Goal: Task Accomplishment & Management: Manage account settings

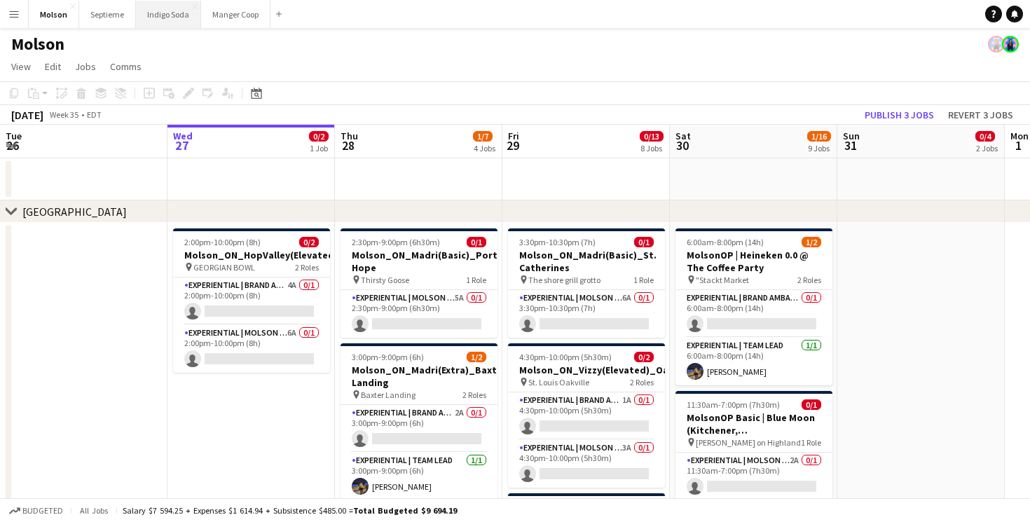
click at [164, 15] on button "Indigo Soda Close" at bounding box center [168, 14] width 65 height 27
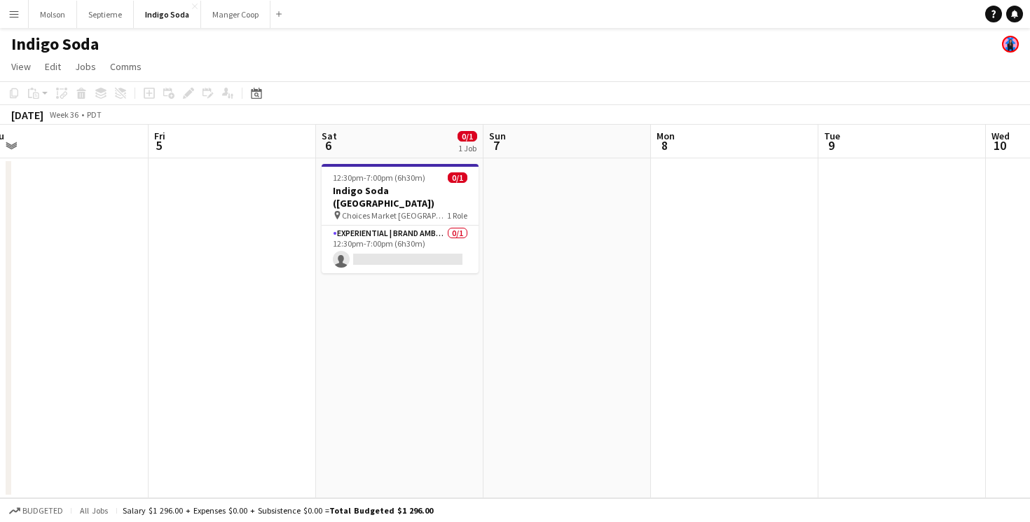
scroll to position [0, 552]
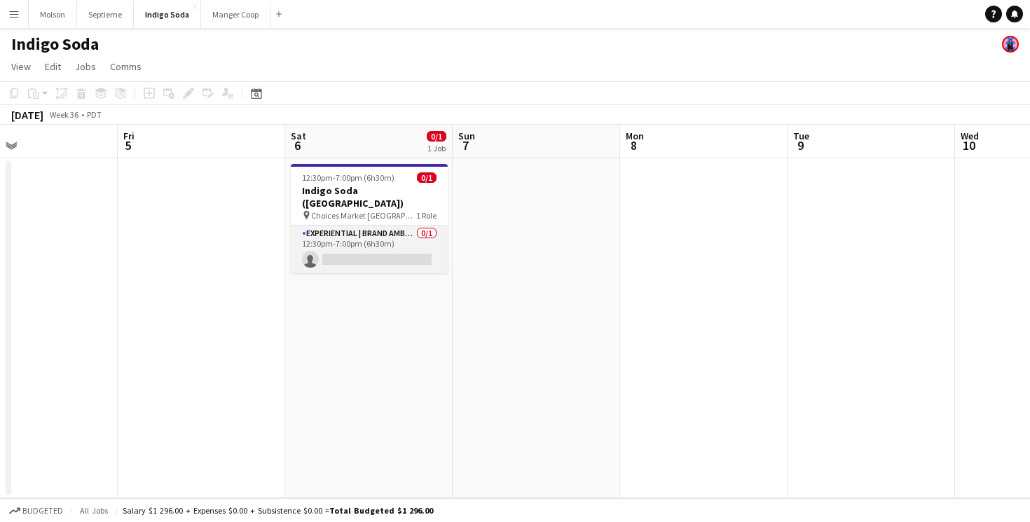
click at [397, 226] on app-card-role "Experiential | Brand Ambassador 0/1 12:30pm-7:00pm (6h30m) single-neutral-actio…" at bounding box center [369, 250] width 157 height 48
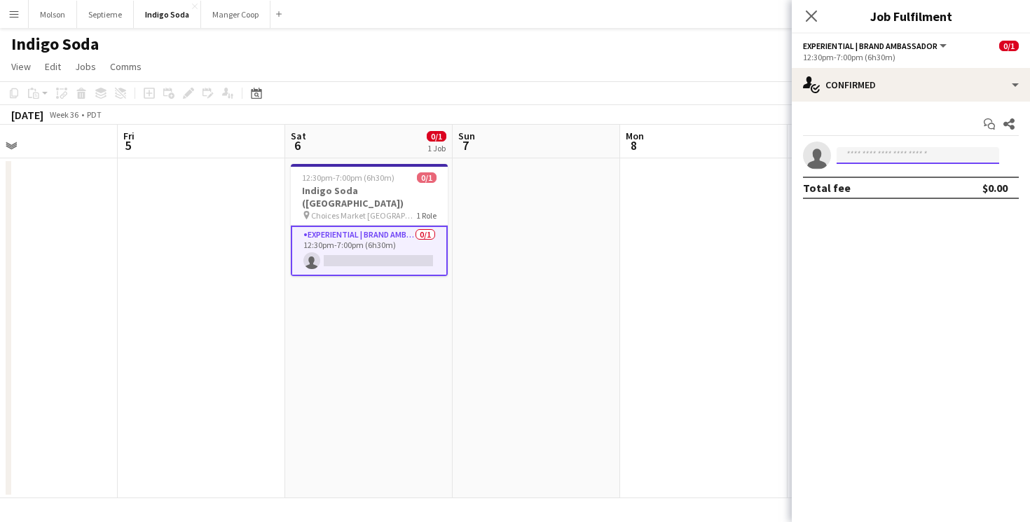
click at [897, 154] on input at bounding box center [918, 155] width 163 height 17
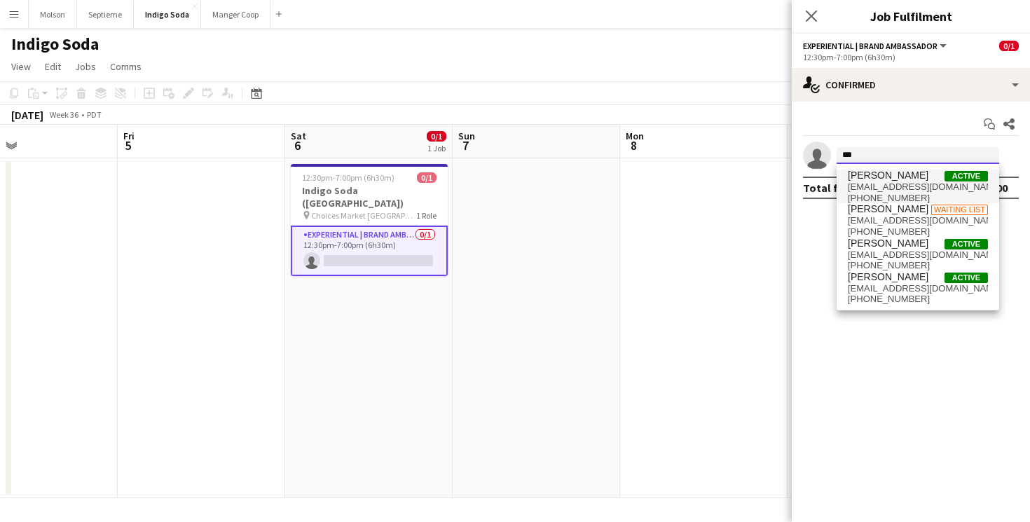
type input "***"
click at [913, 182] on span "[EMAIL_ADDRESS][DOMAIN_NAME]" at bounding box center [918, 187] width 140 height 11
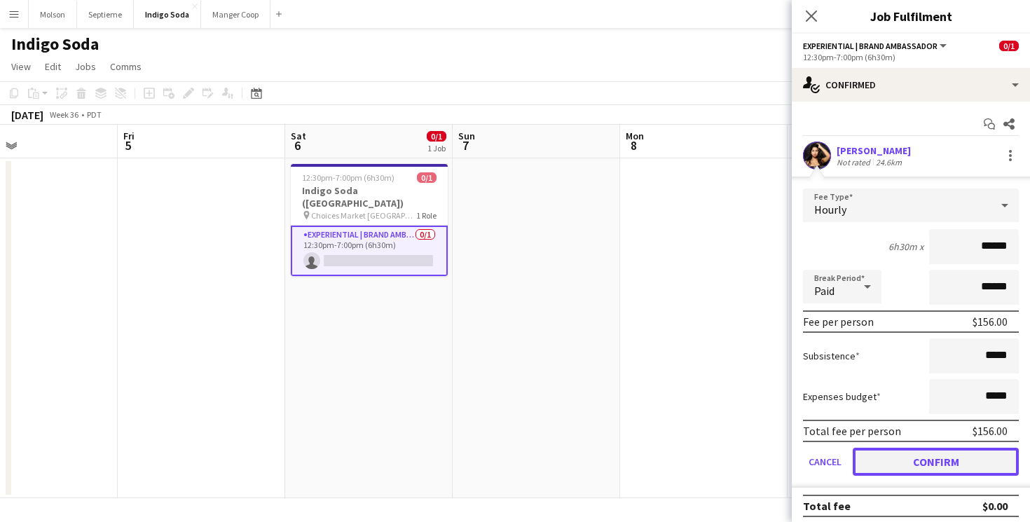
click at [948, 461] on button "Confirm" at bounding box center [936, 462] width 166 height 28
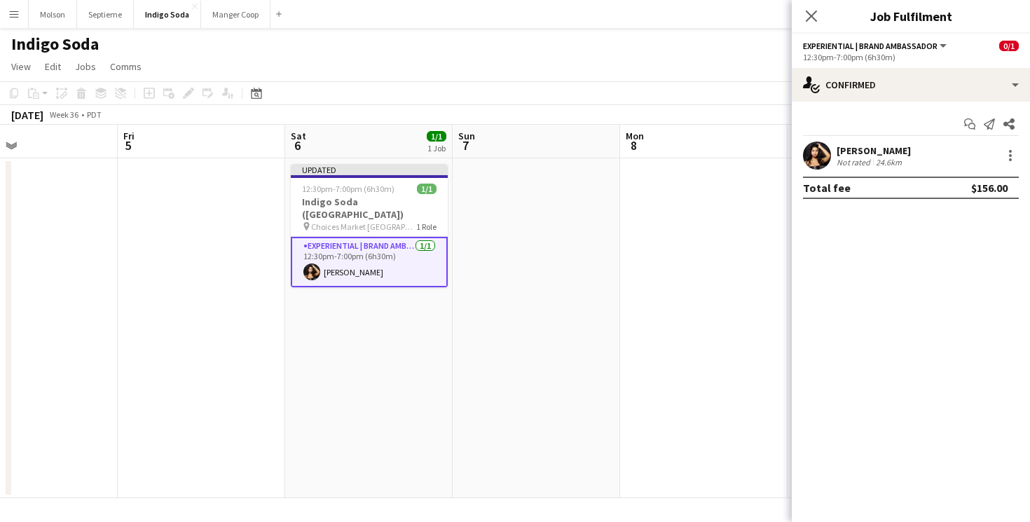
click at [815, 161] on app-user-avatar at bounding box center [817, 156] width 28 height 28
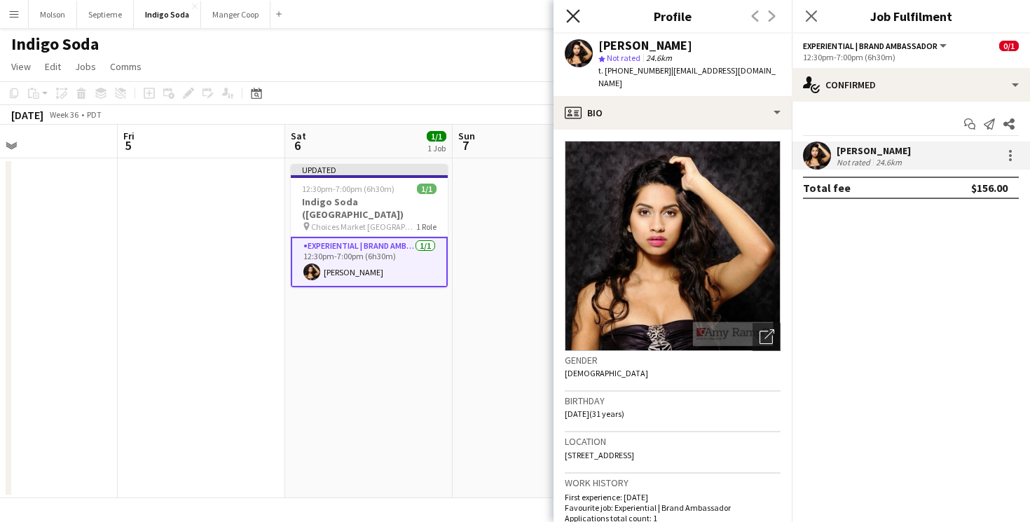
click at [568, 17] on icon "Close pop-in" at bounding box center [572, 15] width 13 height 13
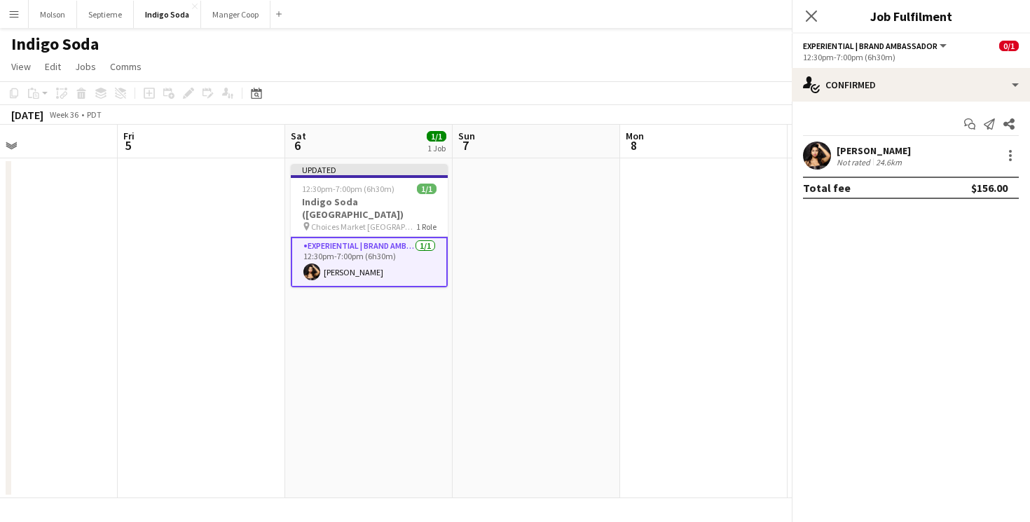
click at [560, 221] on app-date-cell at bounding box center [537, 328] width 168 height 340
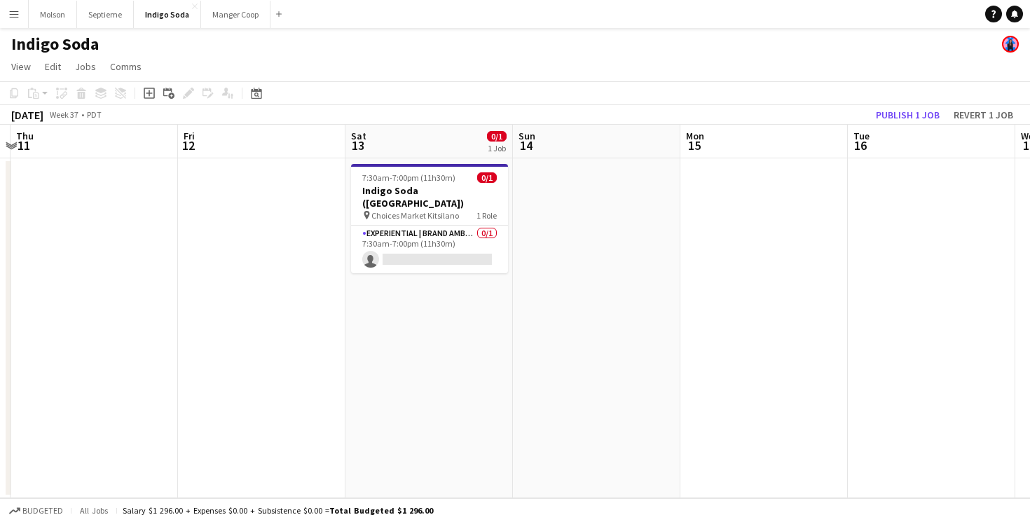
scroll to position [0, 676]
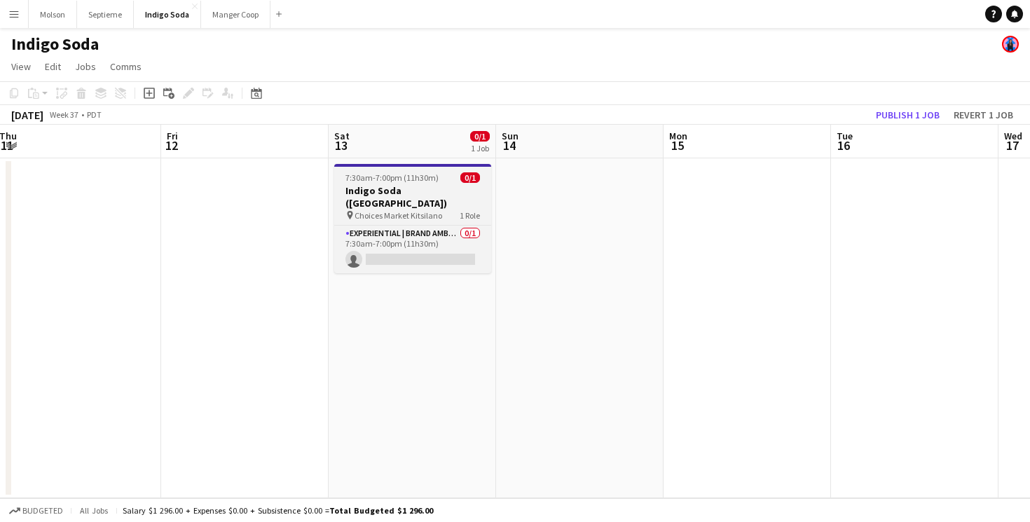
click at [409, 189] on h3 "Indigo Soda ([GEOGRAPHIC_DATA])" at bounding box center [412, 196] width 157 height 25
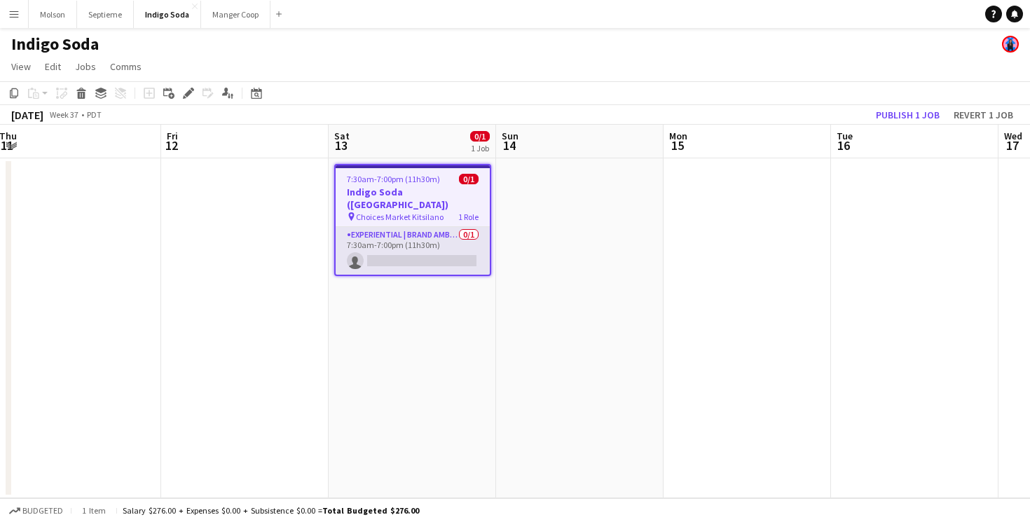
click at [421, 235] on app-card-role "Experiential | Brand Ambassador 0/1 7:30am-7:00pm (11h30m) single-neutral-actio…" at bounding box center [413, 251] width 154 height 48
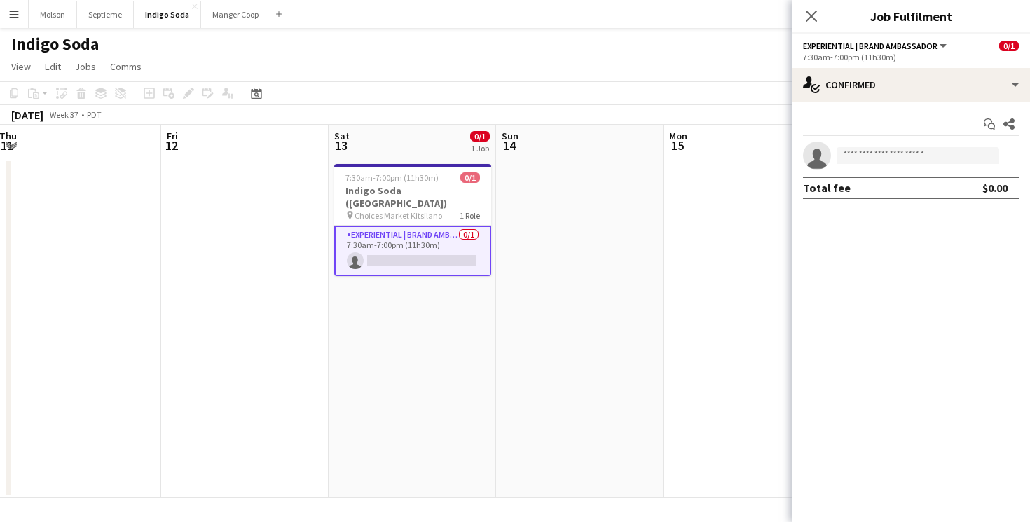
click at [884, 146] on app-invite-slot "single-neutral-actions" at bounding box center [911, 156] width 238 height 28
click at [895, 161] on input at bounding box center [918, 155] width 163 height 17
type input "*"
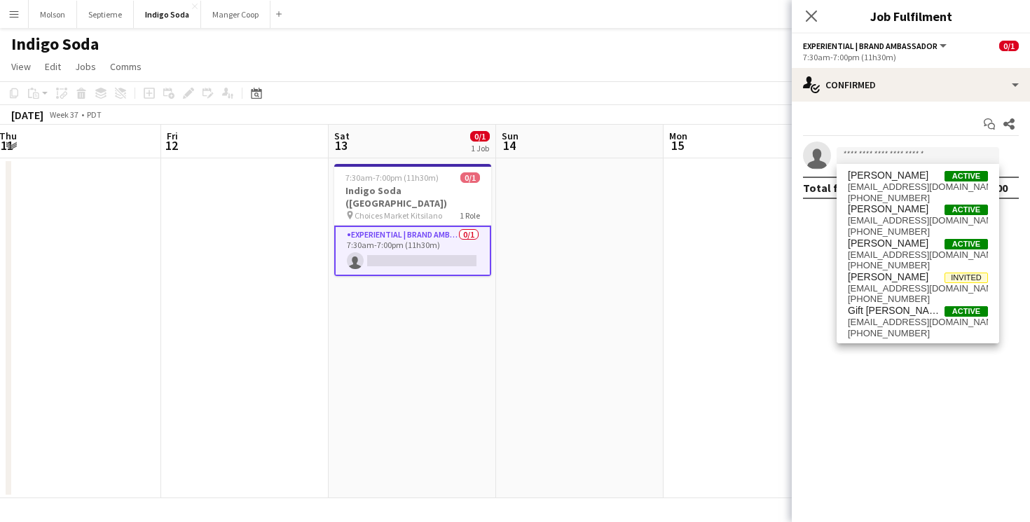
click at [713, 235] on app-date-cell at bounding box center [748, 328] width 168 height 340
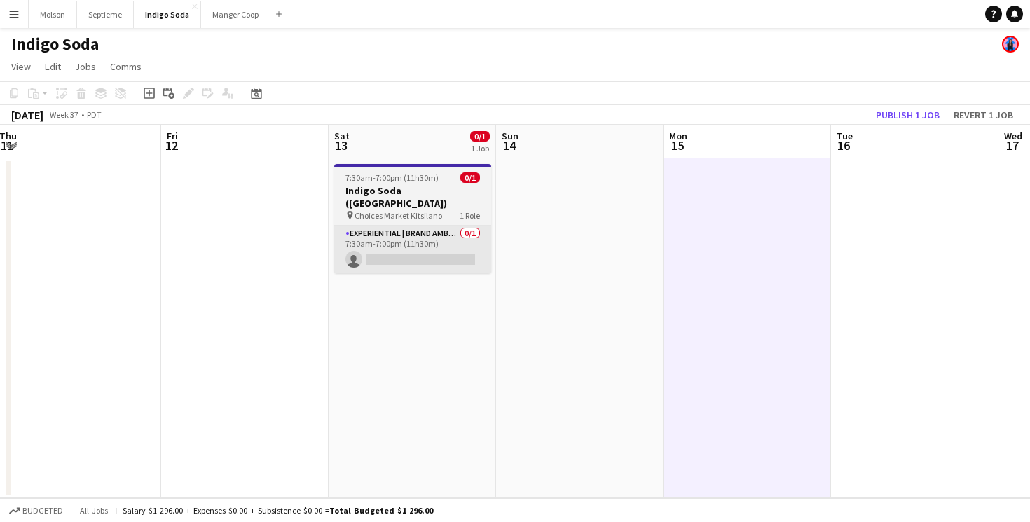
click at [446, 234] on app-card-role "Experiential | Brand Ambassador 0/1 7:30am-7:00pm (11h30m) single-neutral-actio…" at bounding box center [412, 250] width 157 height 48
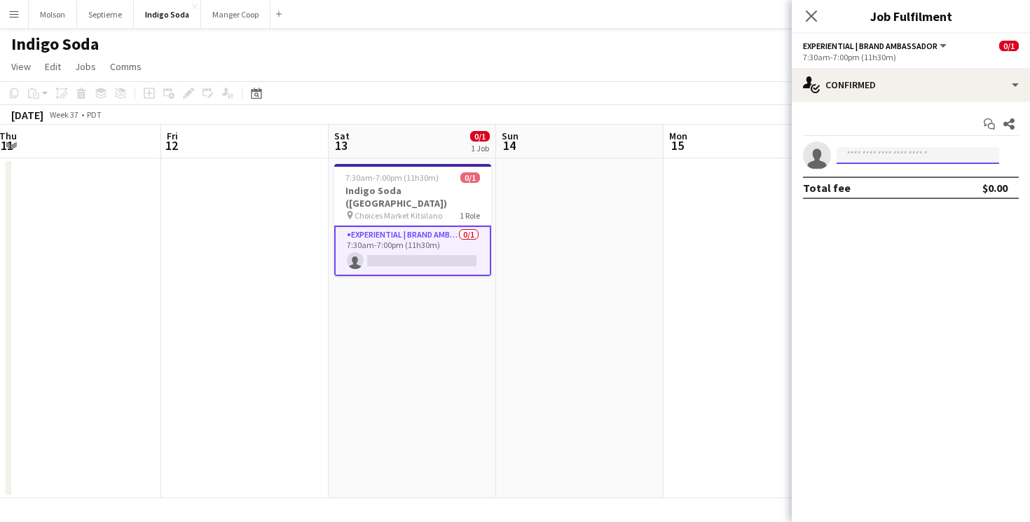
click at [934, 149] on input at bounding box center [918, 155] width 163 height 17
type input "*******"
click at [980, 244] on mat-expansion-panel "check Confirmed Start chat Share single-neutral-actions ******* Total fee $0.00" at bounding box center [911, 312] width 238 height 421
click at [918, 162] on input "*******" at bounding box center [918, 155] width 163 height 17
click at [905, 157] on input "*******" at bounding box center [918, 155] width 163 height 17
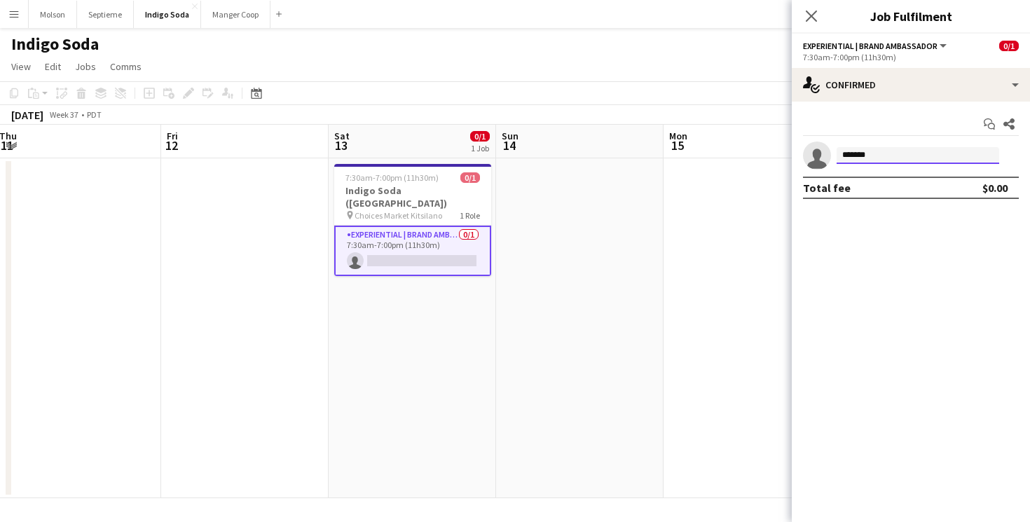
click at [905, 157] on input "*******" at bounding box center [918, 155] width 163 height 17
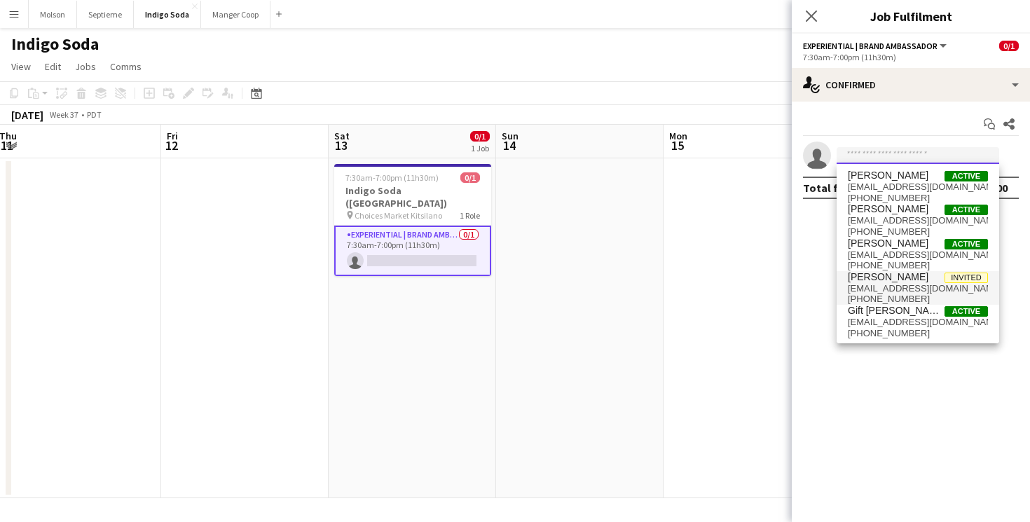
scroll to position [1, 0]
type input "*"
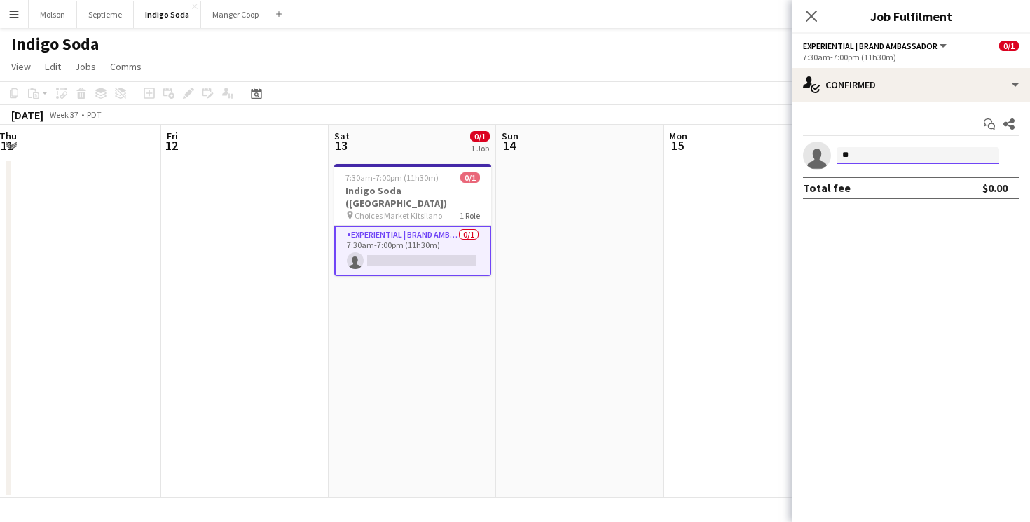
type input "*"
click at [681, 266] on app-date-cell at bounding box center [748, 328] width 168 height 340
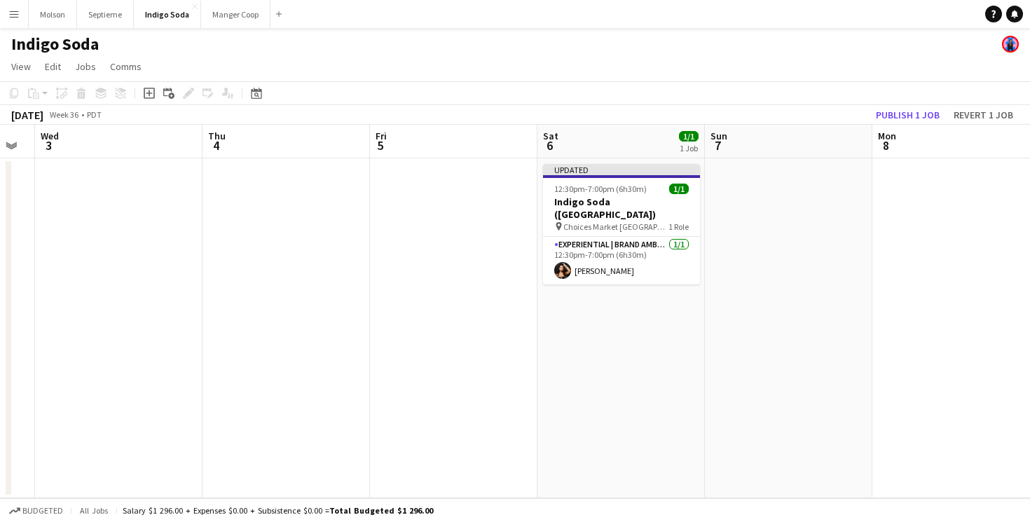
scroll to position [0, 396]
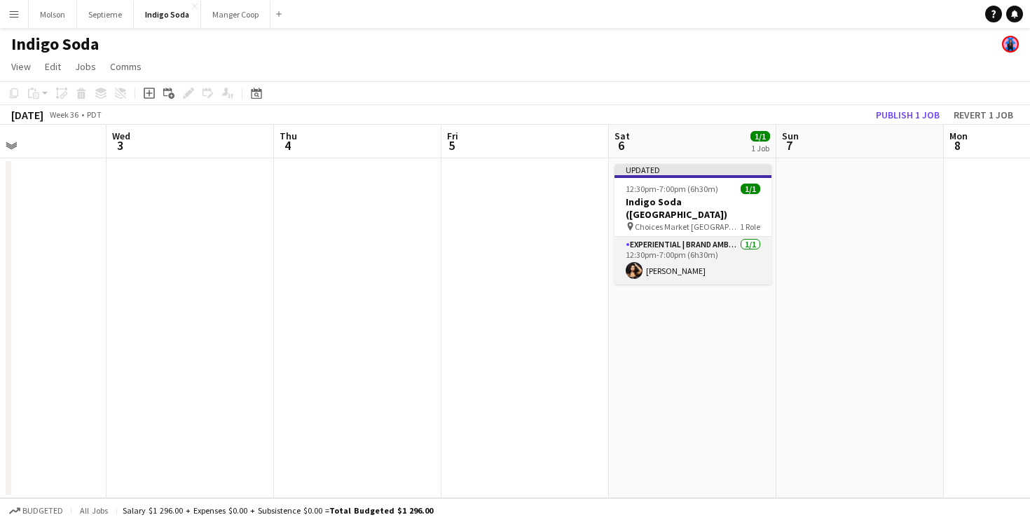
click at [718, 247] on app-card-role "Experiential | Brand Ambassador [DATE] 12:30pm-7:00pm (6h30m) [PERSON_NAME]" at bounding box center [693, 261] width 157 height 48
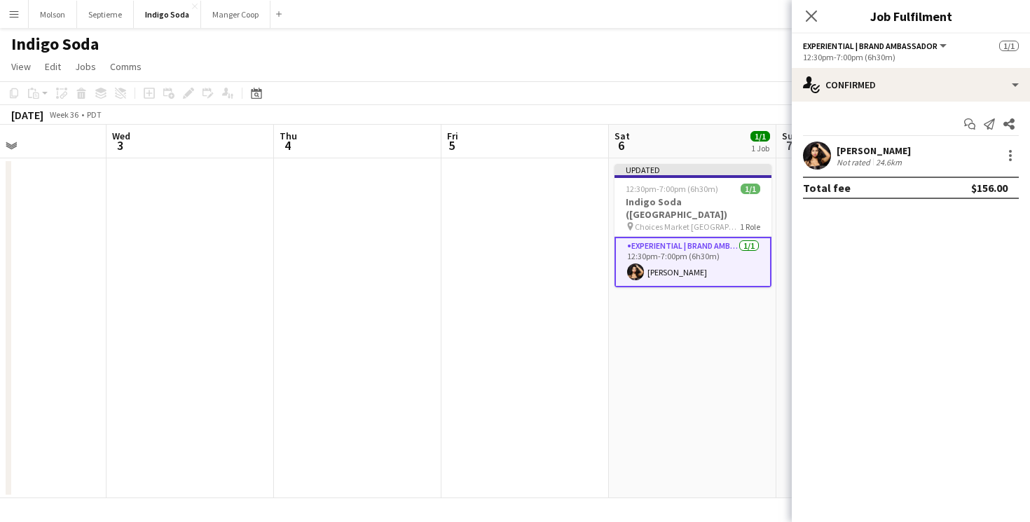
click at [546, 287] on app-date-cell at bounding box center [526, 328] width 168 height 340
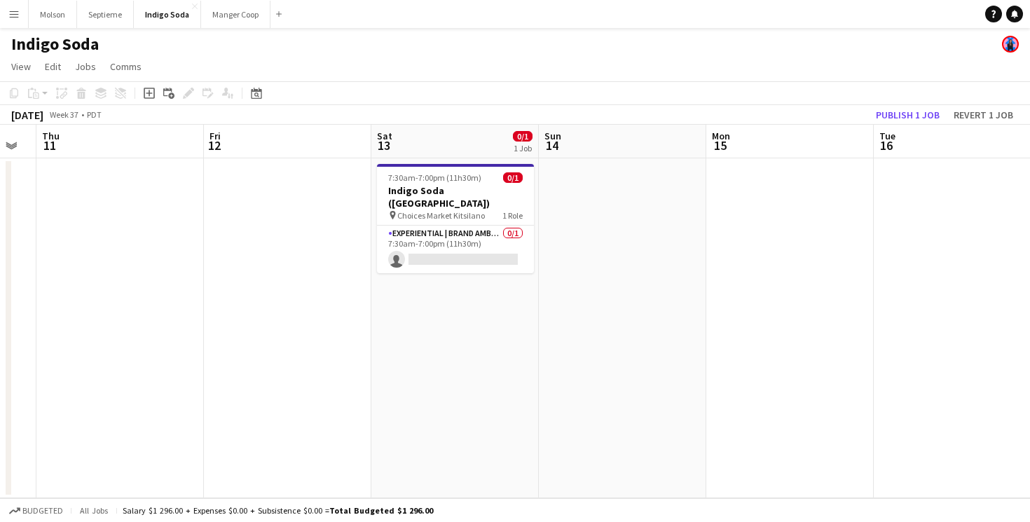
scroll to position [0, 522]
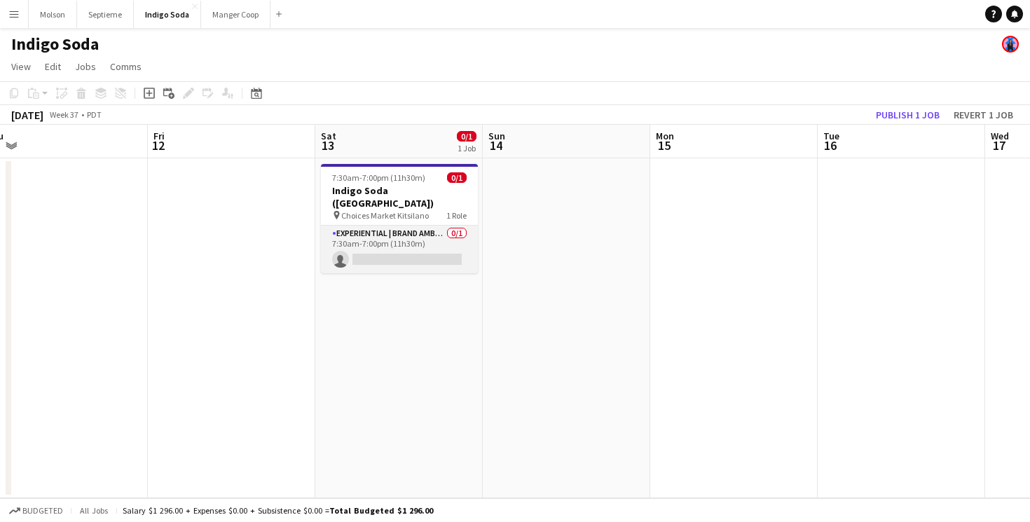
click at [434, 230] on app-card-role "Experiential | Brand Ambassador 0/1 7:30am-7:00pm (11h30m) single-neutral-actio…" at bounding box center [399, 250] width 157 height 48
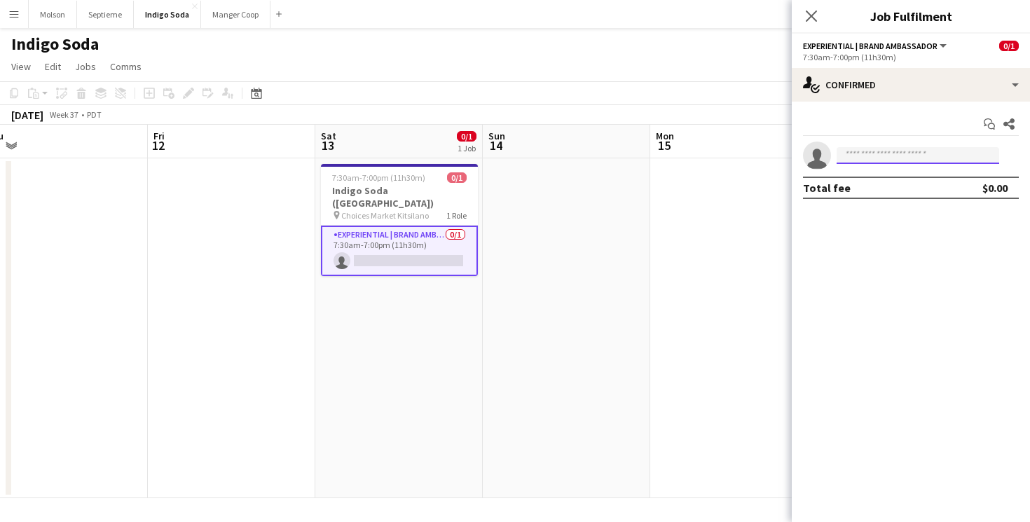
click at [958, 155] on input at bounding box center [918, 155] width 163 height 17
click at [943, 56] on div "7:30am-7:00pm (11h30m)" at bounding box center [911, 57] width 216 height 11
click at [932, 37] on app-options-switcher "Experiential | Brand Ambassador All roles Experiential | Brand Ambassador 0/1 7…" at bounding box center [911, 51] width 238 height 34
click at [941, 39] on div "Experiential | Brand Ambassador All roles Experiential | Brand Ambassador" at bounding box center [876, 45] width 146 height 13
click at [941, 45] on button "Experiential | Brand Ambassador" at bounding box center [876, 46] width 146 height 11
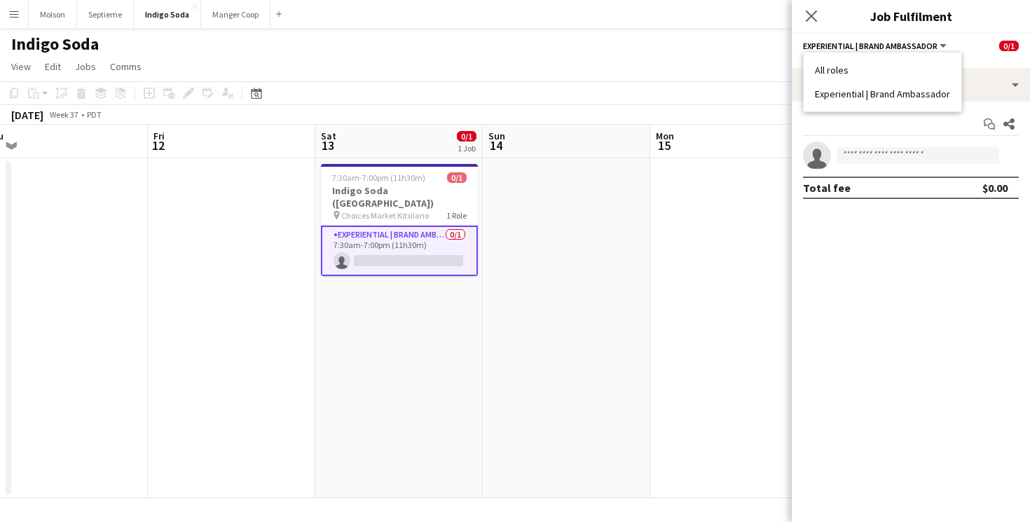
click at [930, 67] on li "All roles" at bounding box center [882, 70] width 135 height 13
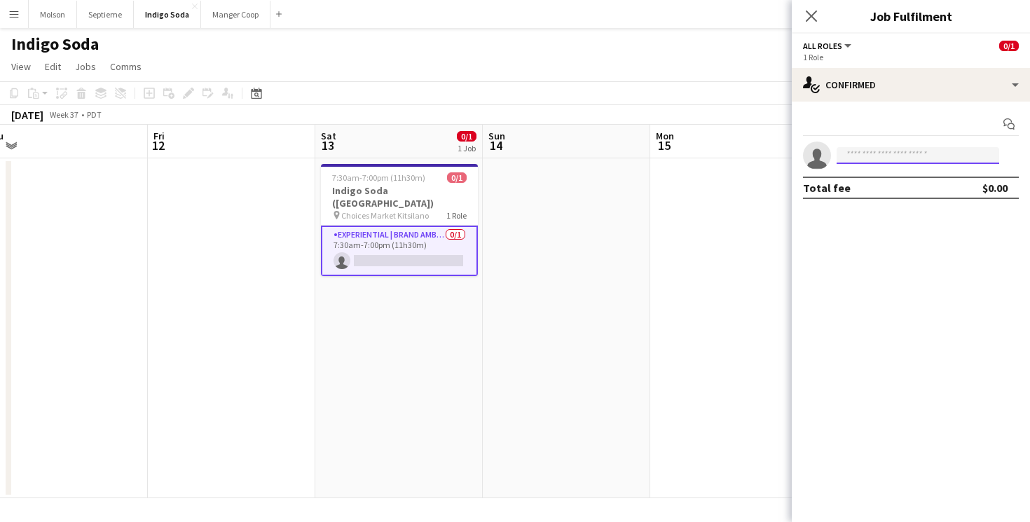
click at [885, 161] on input at bounding box center [918, 155] width 163 height 17
type input "*"
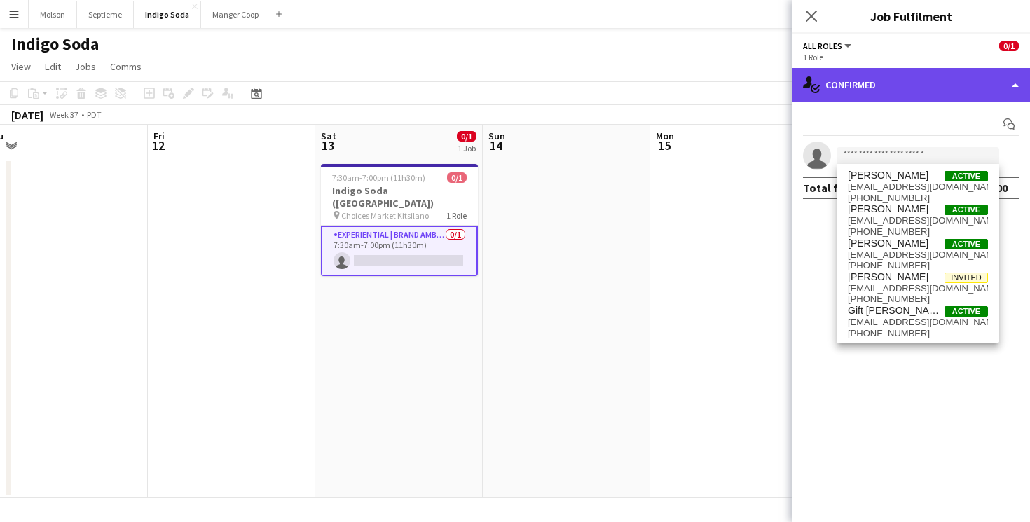
click at [1021, 86] on div "single-neutral-actions-check-2 Confirmed" at bounding box center [911, 85] width 238 height 34
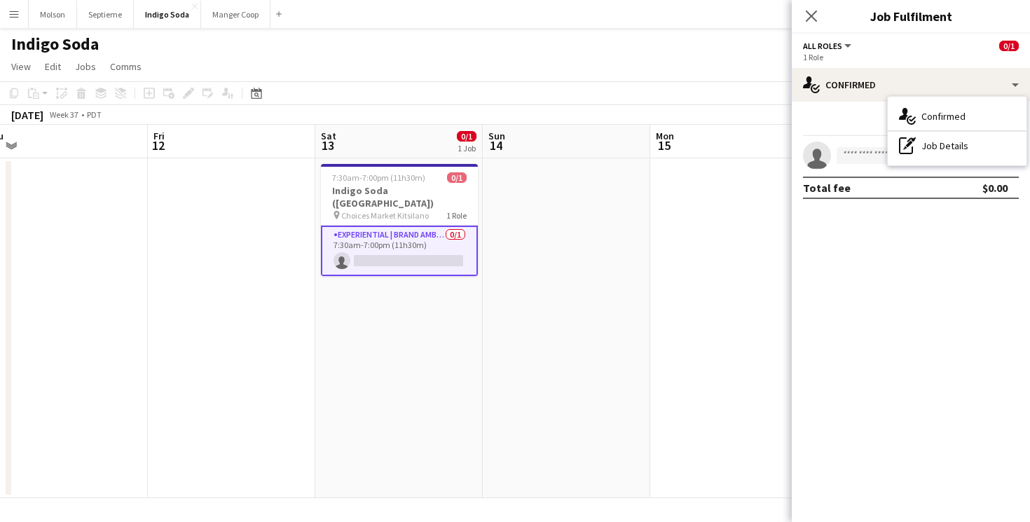
click at [936, 228] on mat-expansion-panel "check Confirmed Start chat single-neutral-actions Total fee $0.00" at bounding box center [911, 312] width 238 height 421
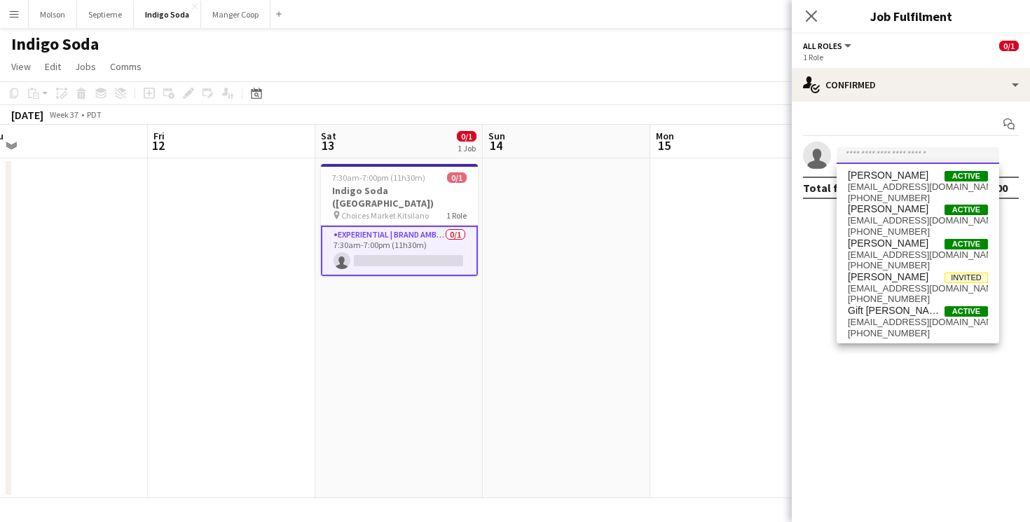
click at [873, 157] on input at bounding box center [918, 155] width 163 height 17
click at [924, 421] on mat-expansion-panel "check Confirmed Start chat single-neutral-actions Total fee $0.00" at bounding box center [911, 312] width 238 height 421
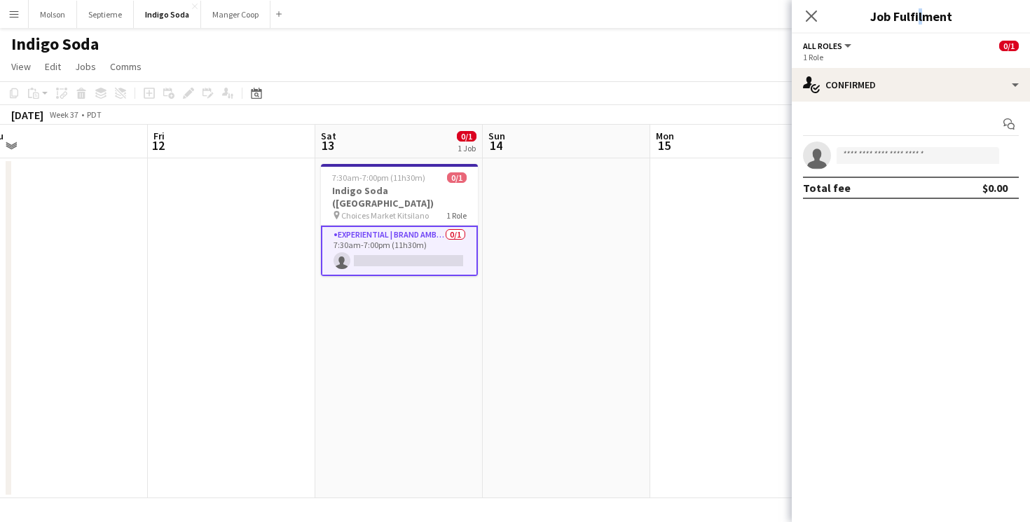
click at [917, 14] on h3 "Job Fulfilment" at bounding box center [911, 16] width 238 height 18
click at [814, 13] on icon at bounding box center [811, 15] width 13 height 13
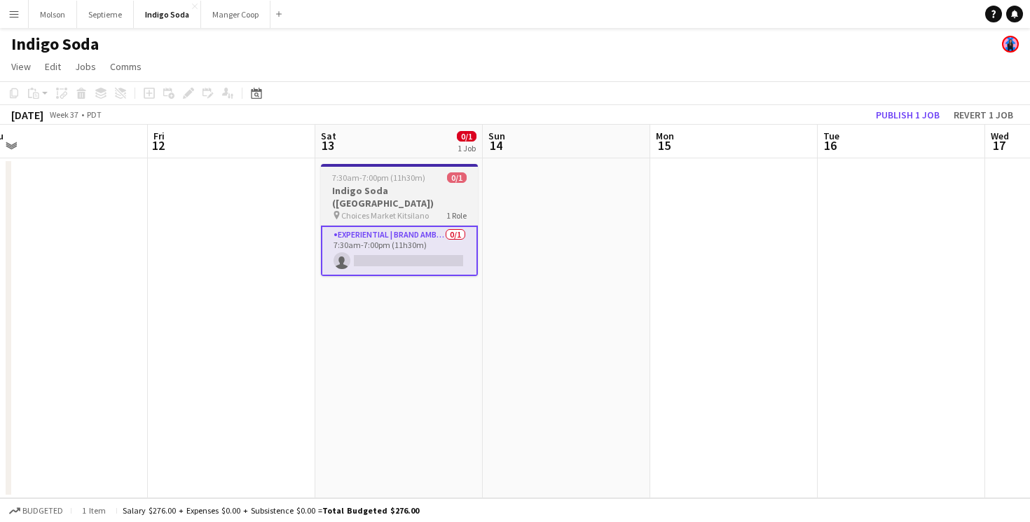
click at [390, 175] on span "7:30am-7:00pm (11h30m)" at bounding box center [378, 177] width 93 height 11
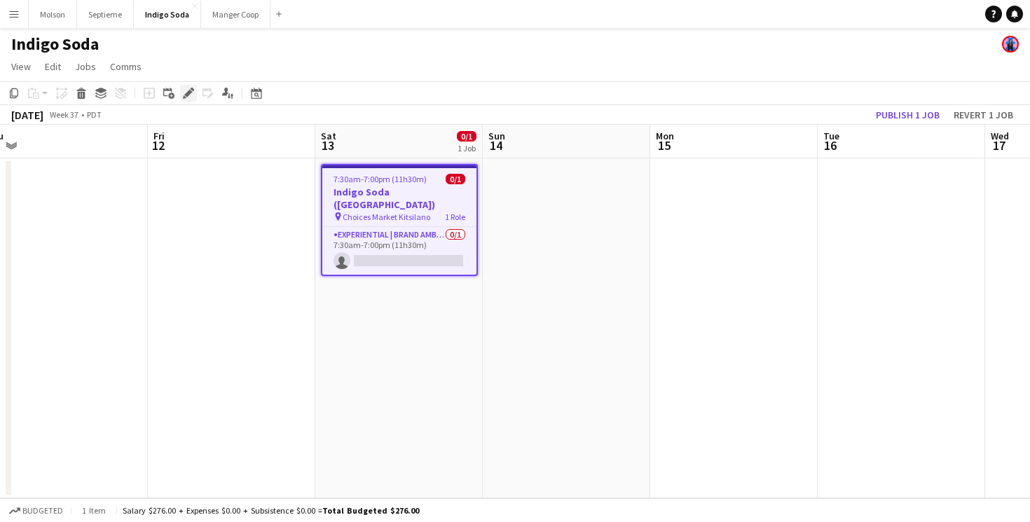
click at [182, 97] on div "Edit" at bounding box center [188, 93] width 17 height 17
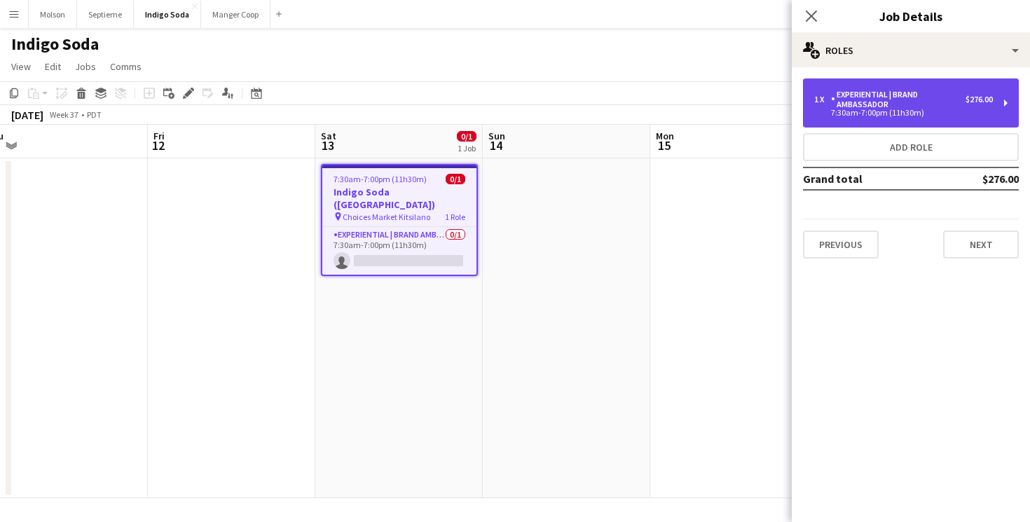
click at [915, 106] on div "Experiential | Brand Ambassador" at bounding box center [898, 100] width 135 height 20
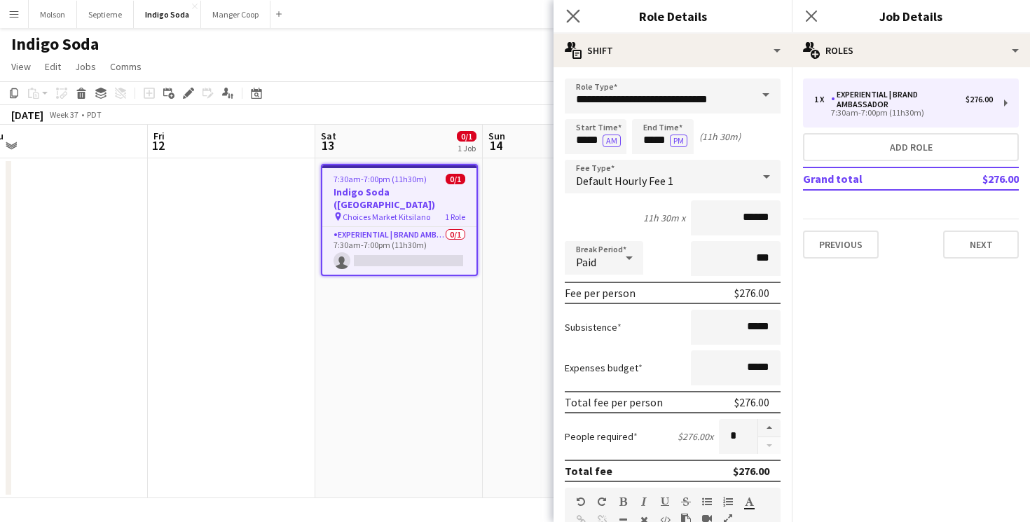
click at [566, 15] on app-icon "Close pop-in" at bounding box center [574, 16] width 20 height 20
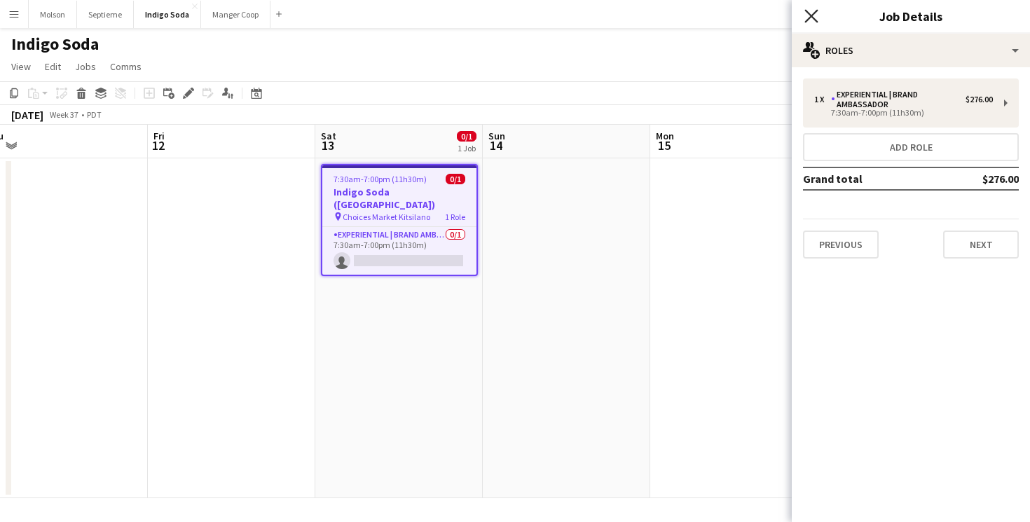
click at [817, 19] on icon "Close pop-in" at bounding box center [811, 15] width 13 height 13
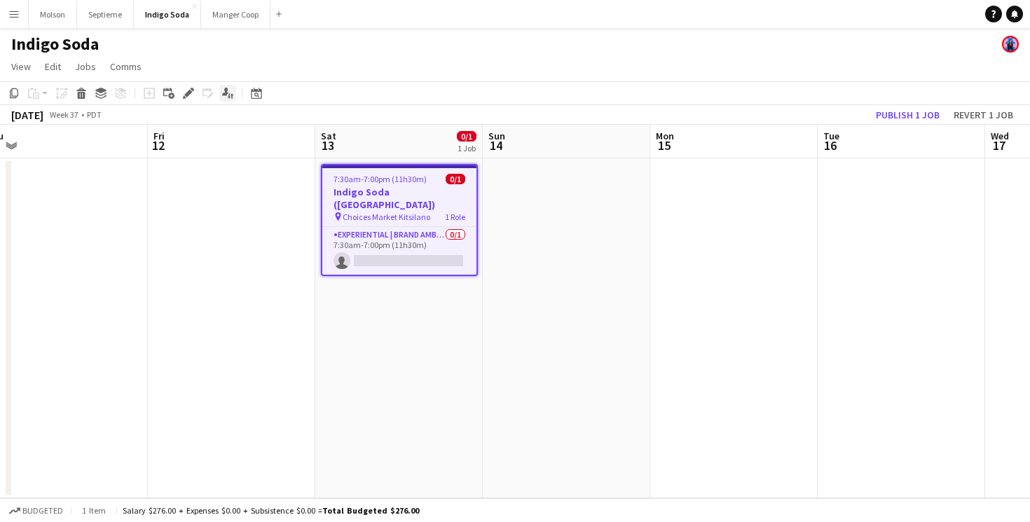
click at [232, 95] on icon at bounding box center [232, 96] width 3 height 5
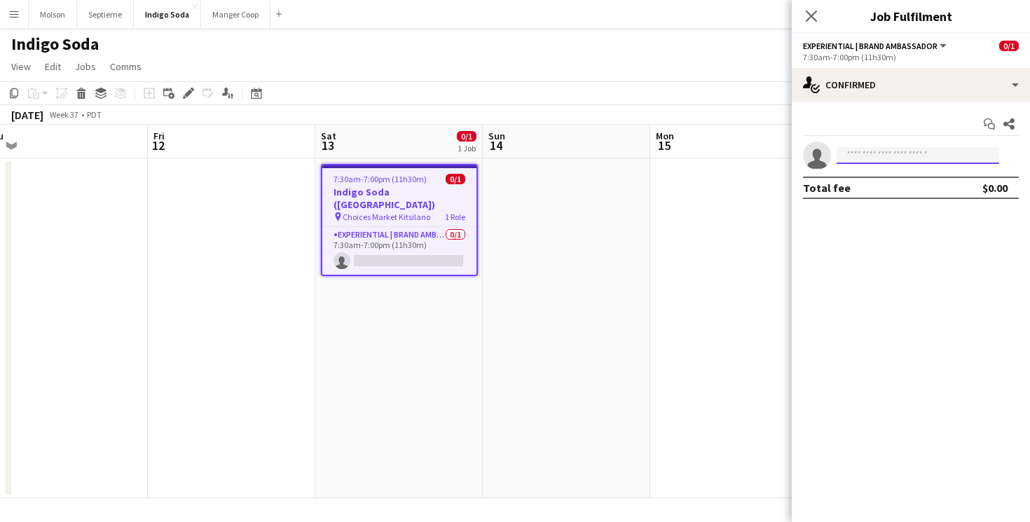
click at [875, 155] on input at bounding box center [918, 155] width 163 height 17
type input "*"
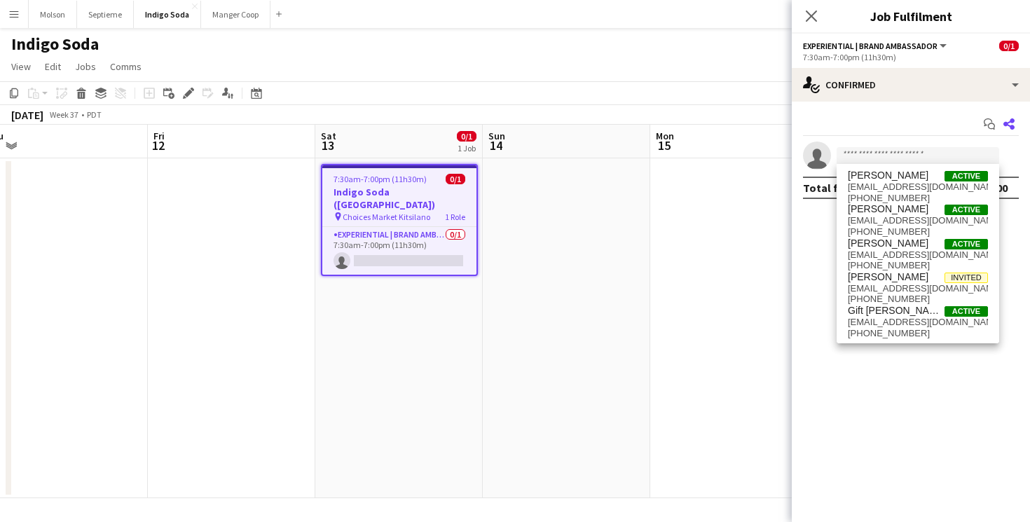
click at [1007, 123] on icon at bounding box center [1009, 123] width 11 height 11
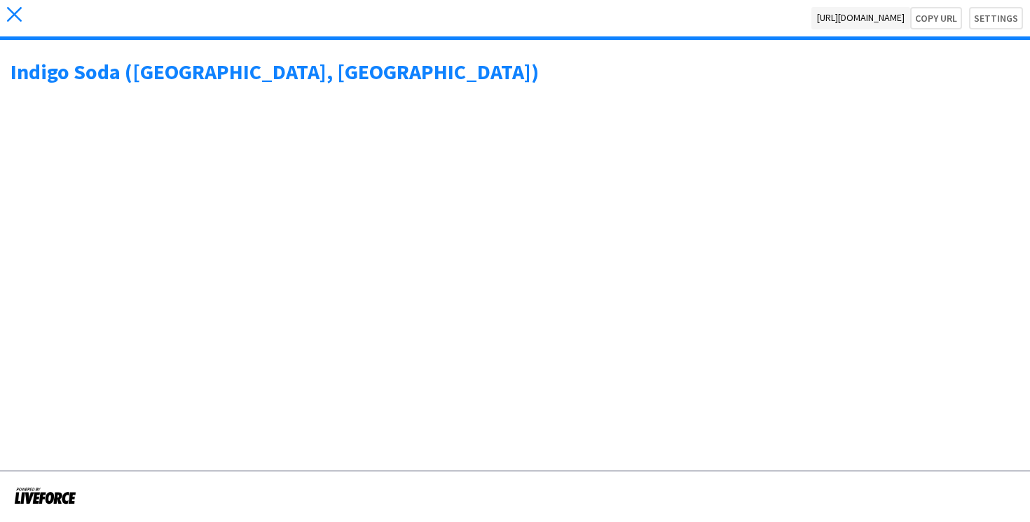
click at [12, 15] on icon at bounding box center [14, 14] width 15 height 15
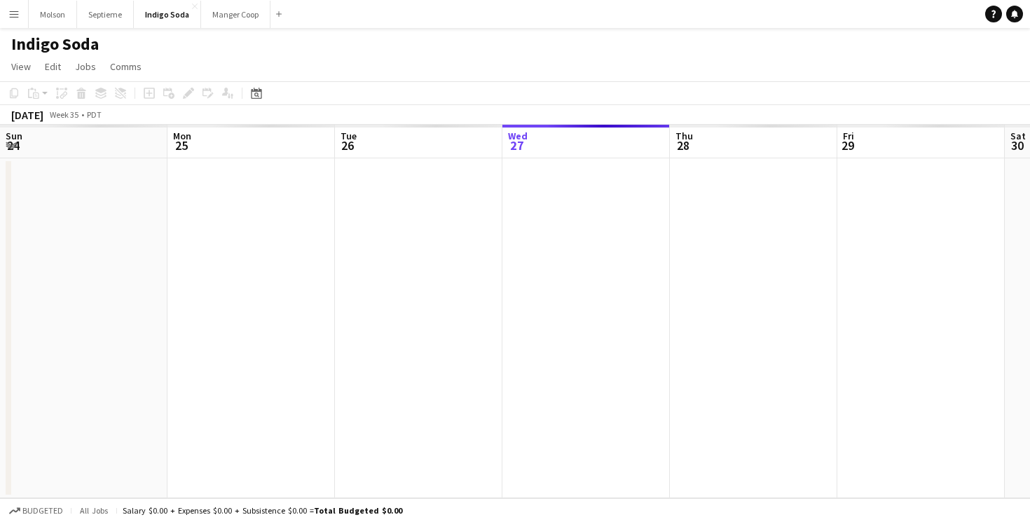
scroll to position [0, 335]
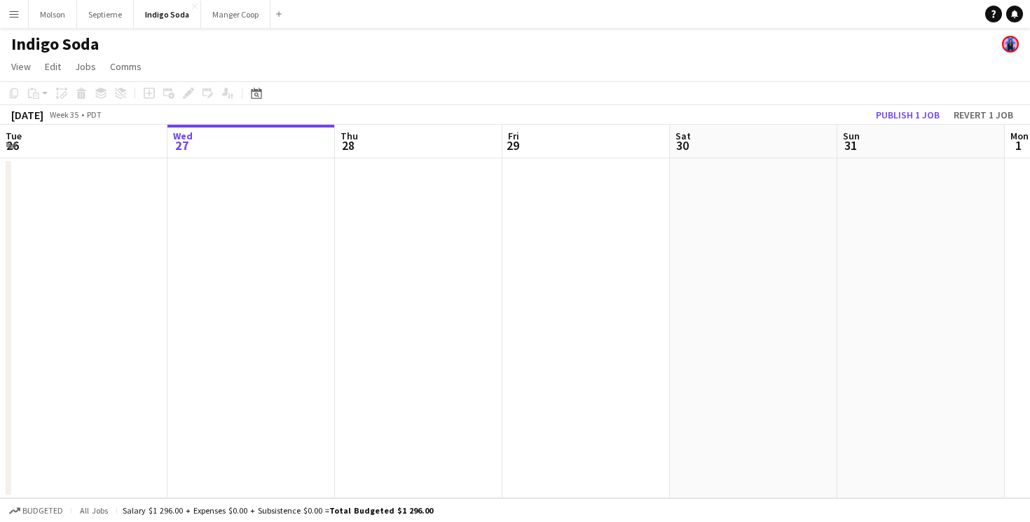
click at [592, 238] on app-date-cell at bounding box center [587, 328] width 168 height 340
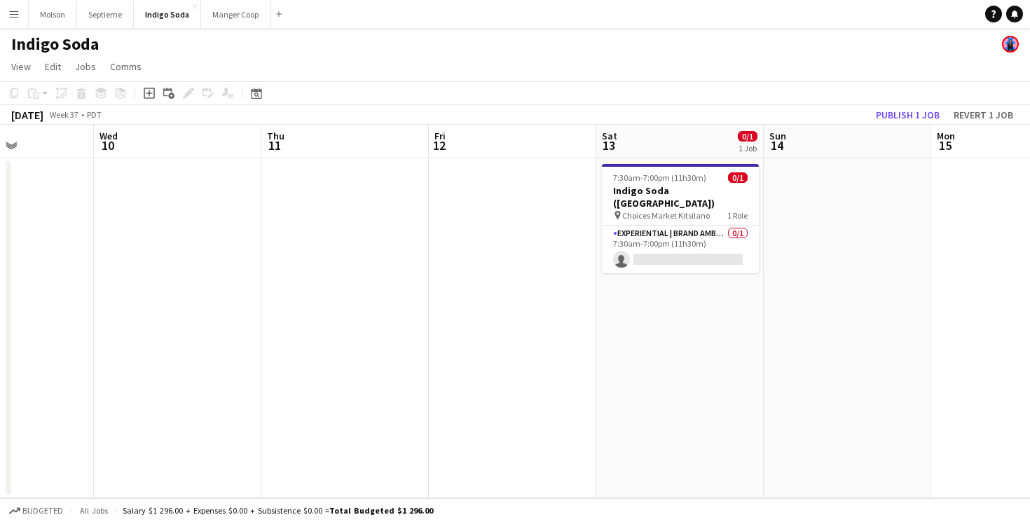
scroll to position [0, 383]
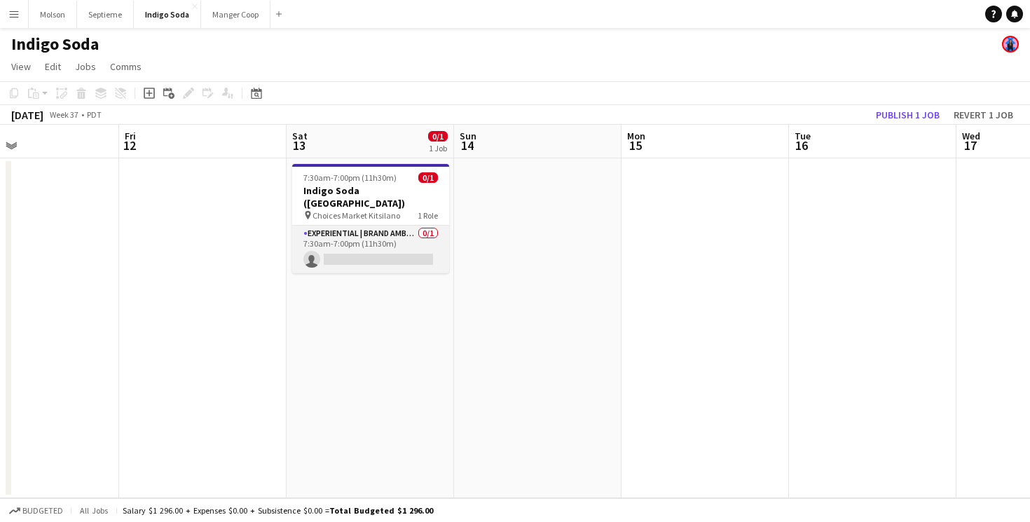
click at [379, 245] on app-card-role "Experiential | Brand Ambassador 0/1 7:30am-7:00pm (11h30m) single-neutral-actio…" at bounding box center [370, 250] width 157 height 48
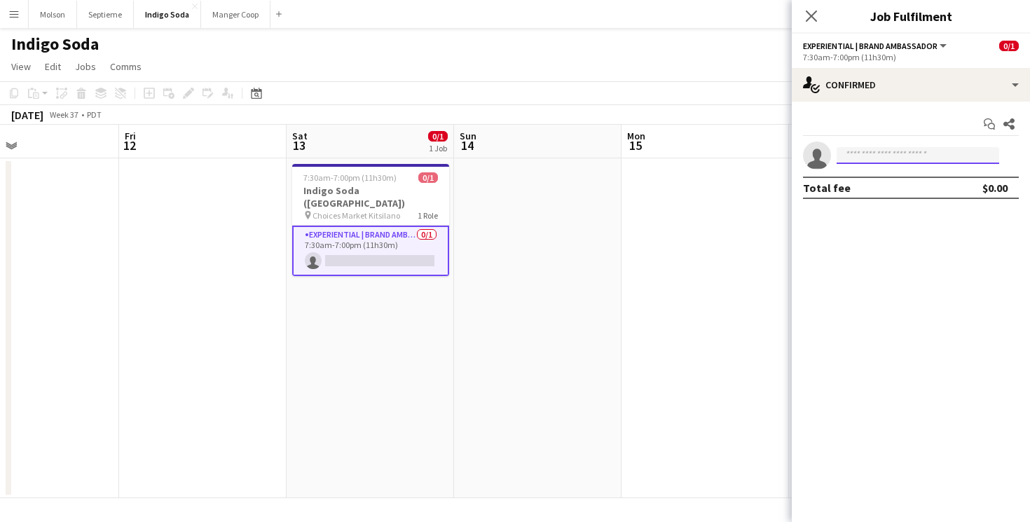
click at [908, 152] on input at bounding box center [918, 155] width 163 height 17
type input "*"
click at [731, 179] on app-date-cell at bounding box center [706, 328] width 168 height 340
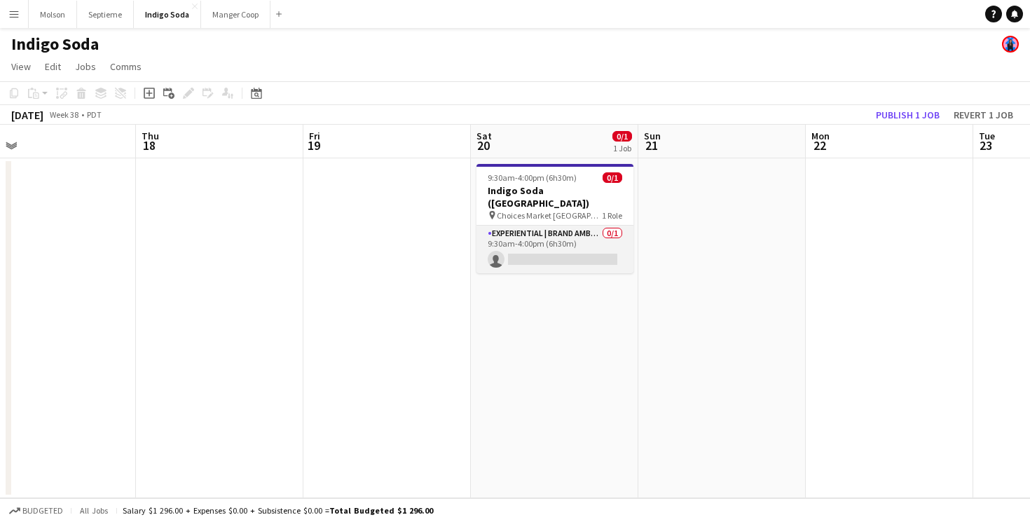
scroll to position [0, 374]
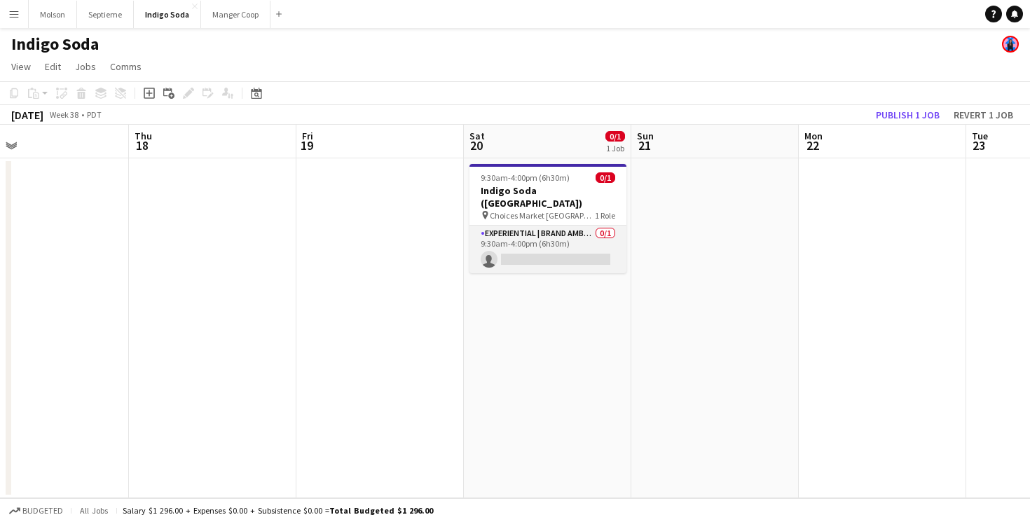
click at [557, 235] on app-card-role "Experiential | Brand Ambassador 0/1 9:30am-4:00pm (6h30m) single-neutral-actions" at bounding box center [548, 250] width 157 height 48
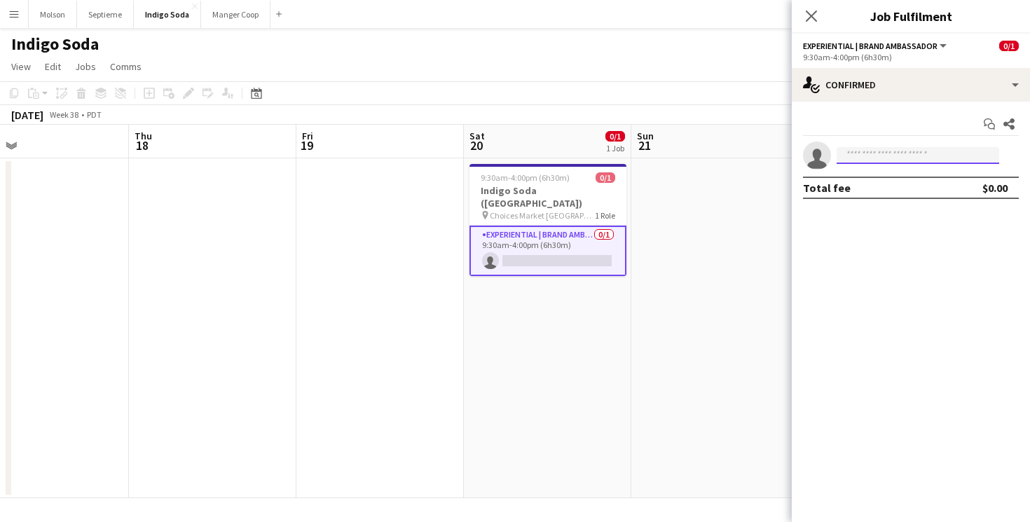
click at [866, 163] on input at bounding box center [918, 155] width 163 height 17
type input "*"
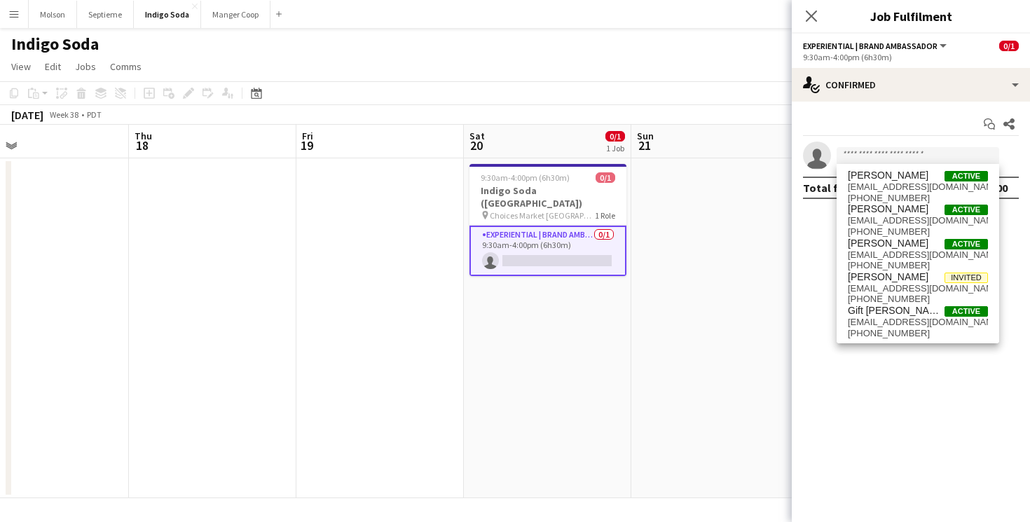
click at [752, 205] on app-date-cell at bounding box center [716, 328] width 168 height 340
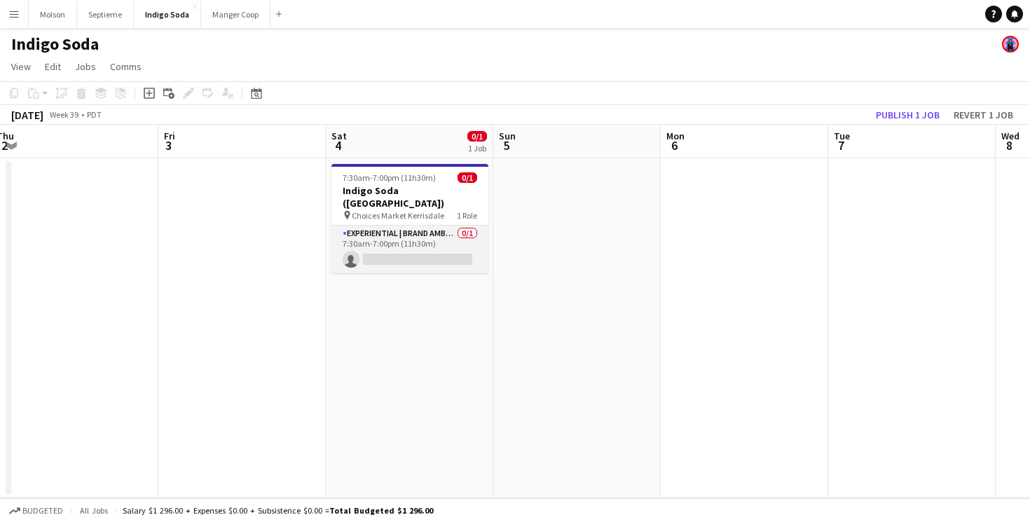
scroll to position [0, 528]
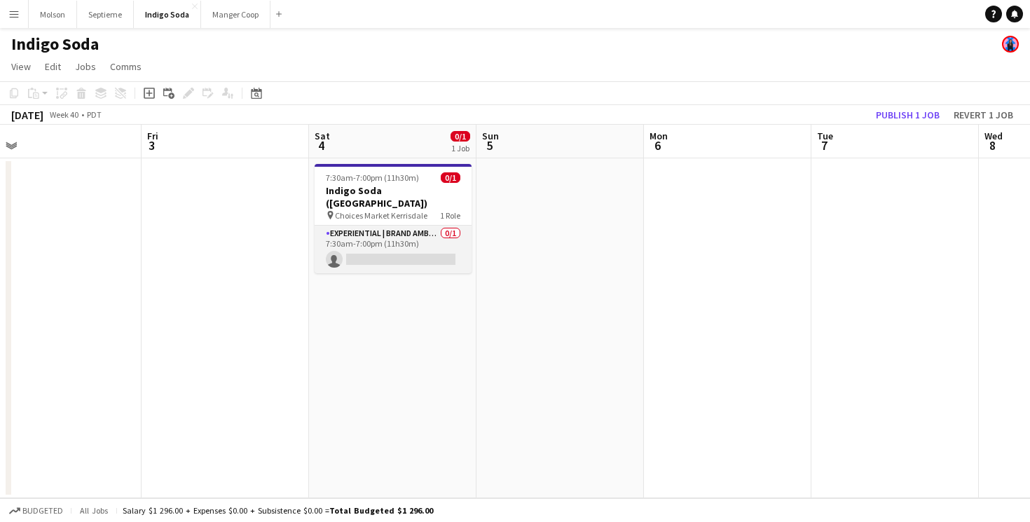
click at [411, 237] on app-card-role "Experiential | Brand Ambassador 0/1 7:30am-7:00pm (11h30m) single-neutral-actio…" at bounding box center [393, 250] width 157 height 48
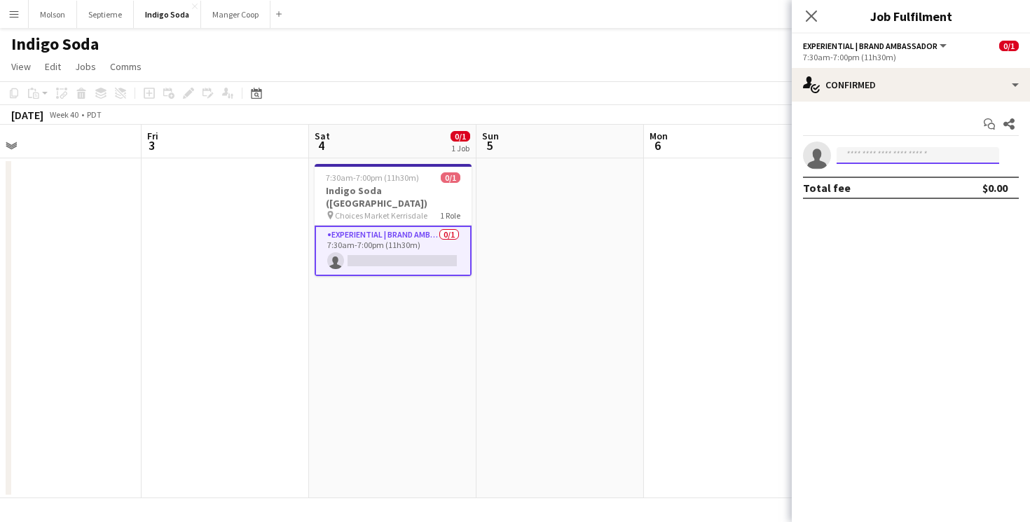
click at [894, 156] on input at bounding box center [918, 155] width 163 height 17
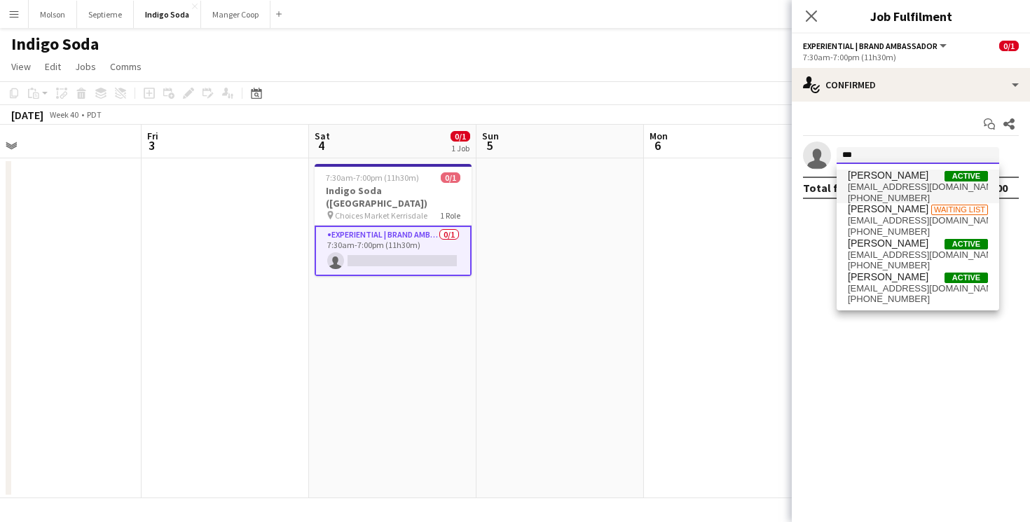
type input "***"
click at [907, 189] on span "[EMAIL_ADDRESS][DOMAIN_NAME]" at bounding box center [918, 187] width 140 height 11
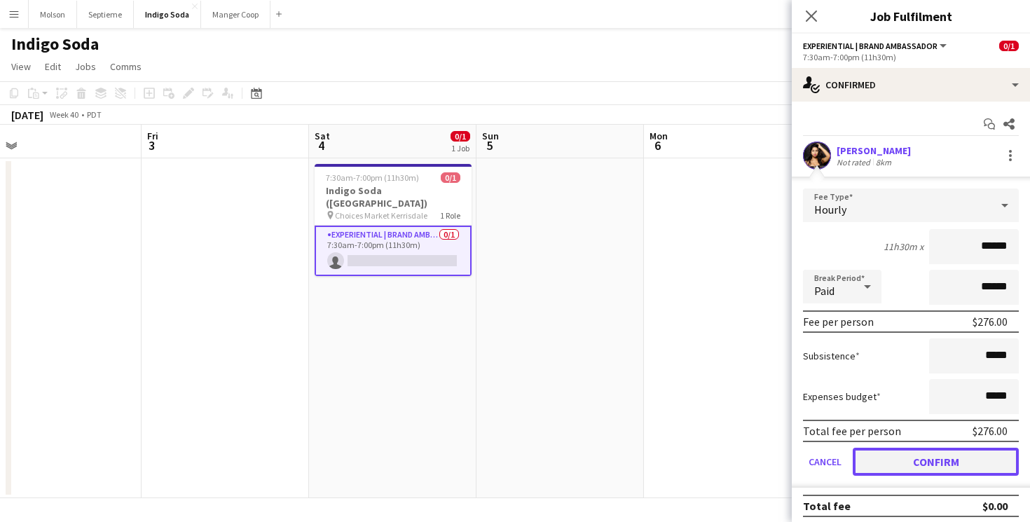
click at [941, 466] on button "Confirm" at bounding box center [936, 462] width 166 height 28
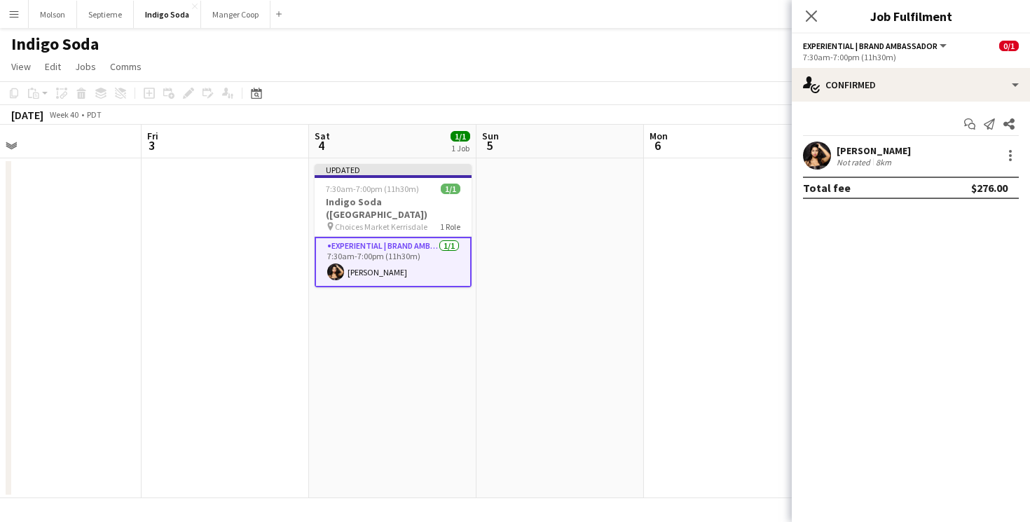
click at [520, 318] on app-date-cell at bounding box center [561, 328] width 168 height 340
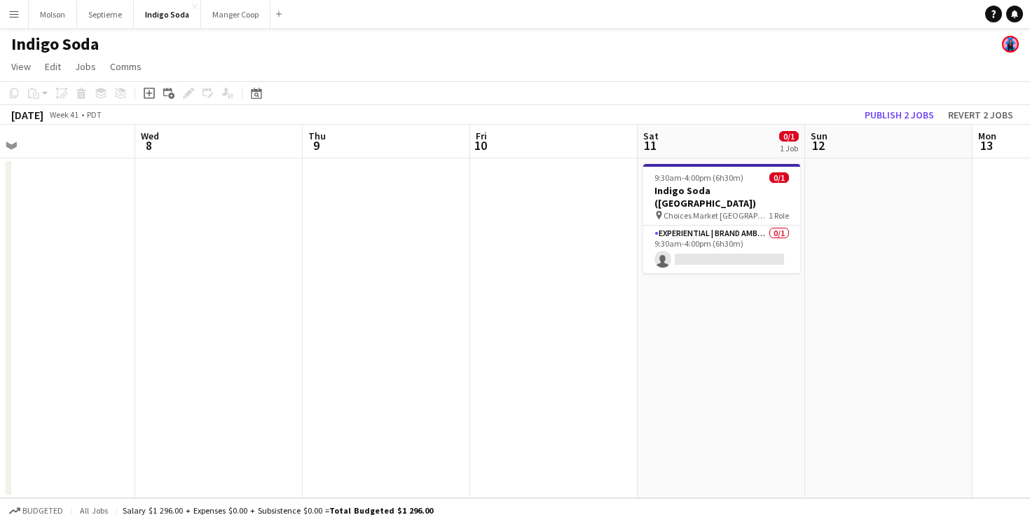
scroll to position [0, 463]
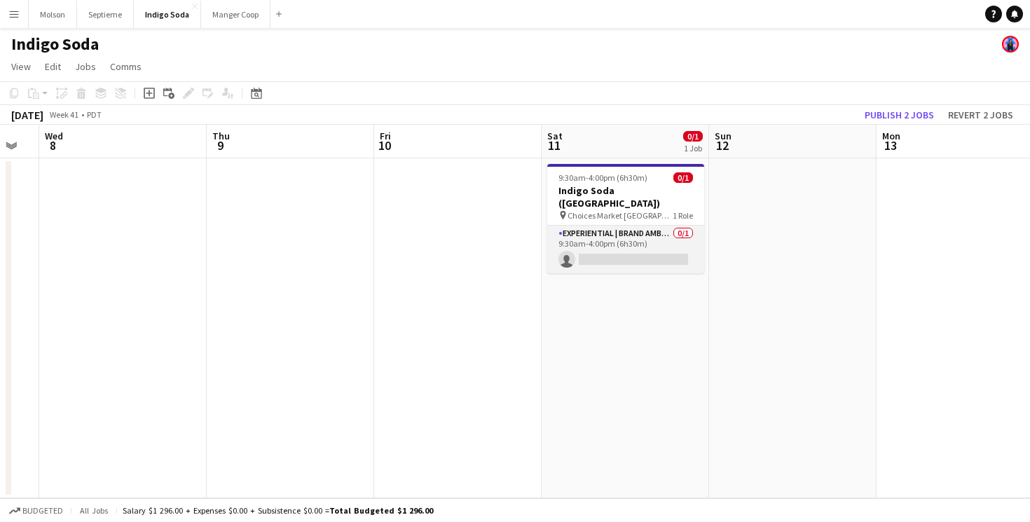
click at [611, 226] on app-card-role "Experiential | Brand Ambassador 0/1 9:30am-4:00pm (6h30m) single-neutral-actions" at bounding box center [625, 250] width 157 height 48
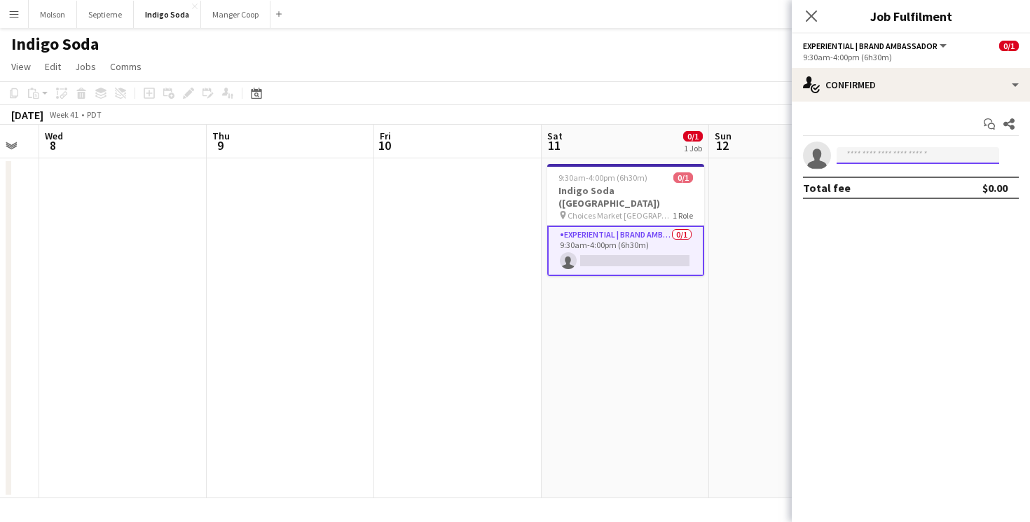
click at [861, 151] on input at bounding box center [918, 155] width 163 height 17
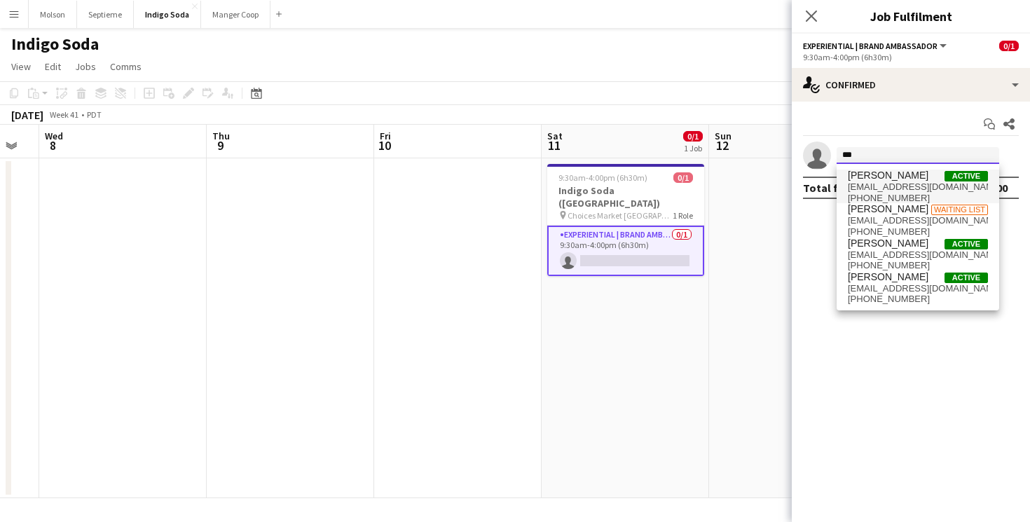
type input "***"
click at [920, 187] on span "[EMAIL_ADDRESS][DOMAIN_NAME]" at bounding box center [918, 187] width 140 height 11
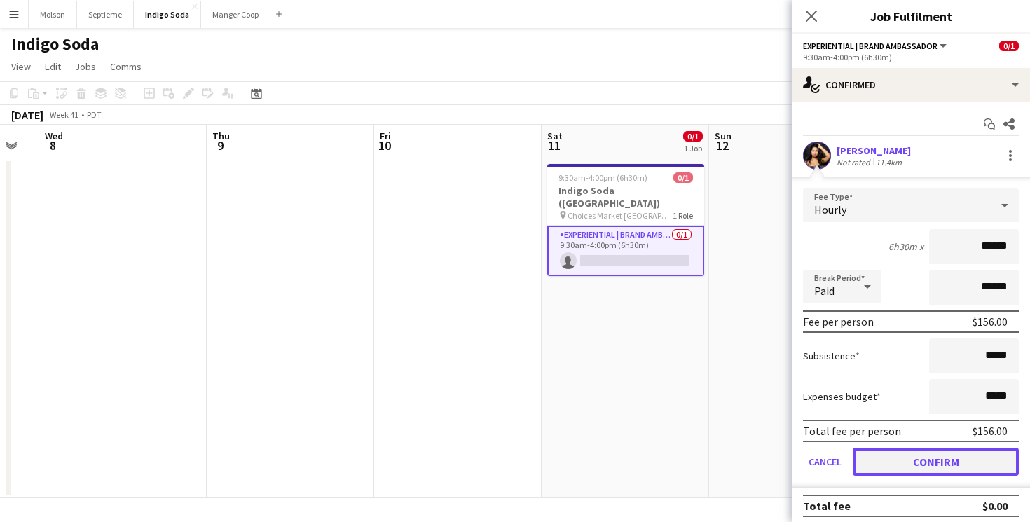
click at [945, 469] on button "Confirm" at bounding box center [936, 462] width 166 height 28
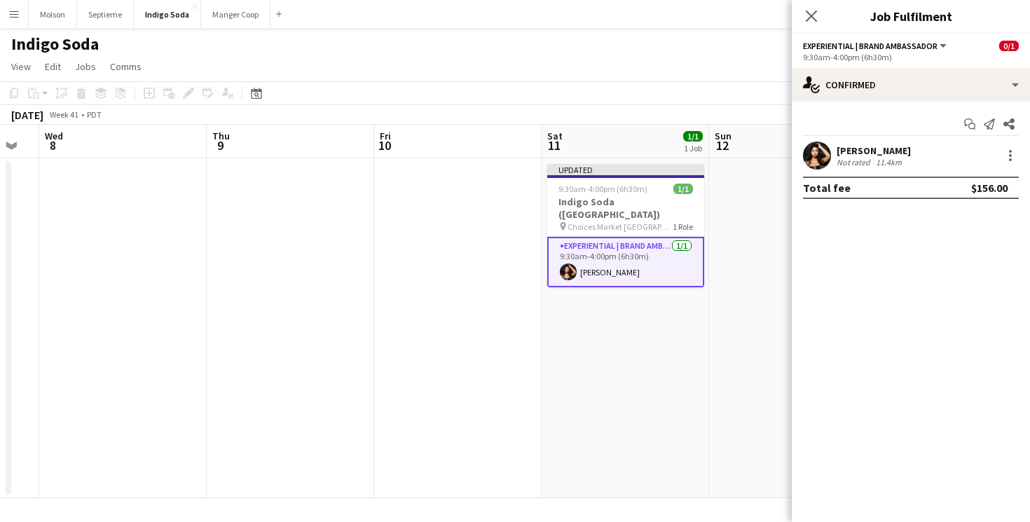
click at [695, 391] on app-date-cell "Updated 9:30am-4:00pm (6h30m) 1/1 Indigo Soda ([GEOGRAPHIC_DATA]) pin Choices M…" at bounding box center [626, 328] width 168 height 340
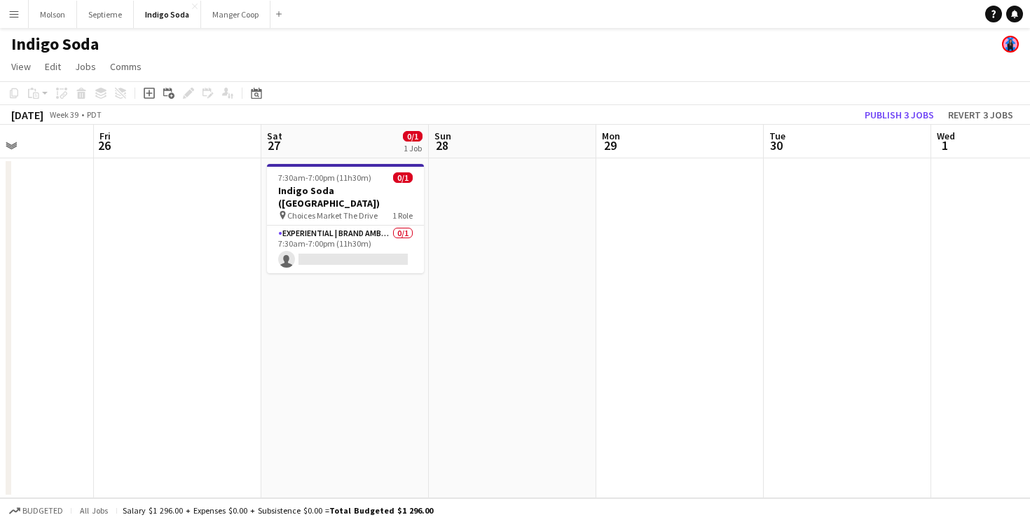
scroll to position [0, 308]
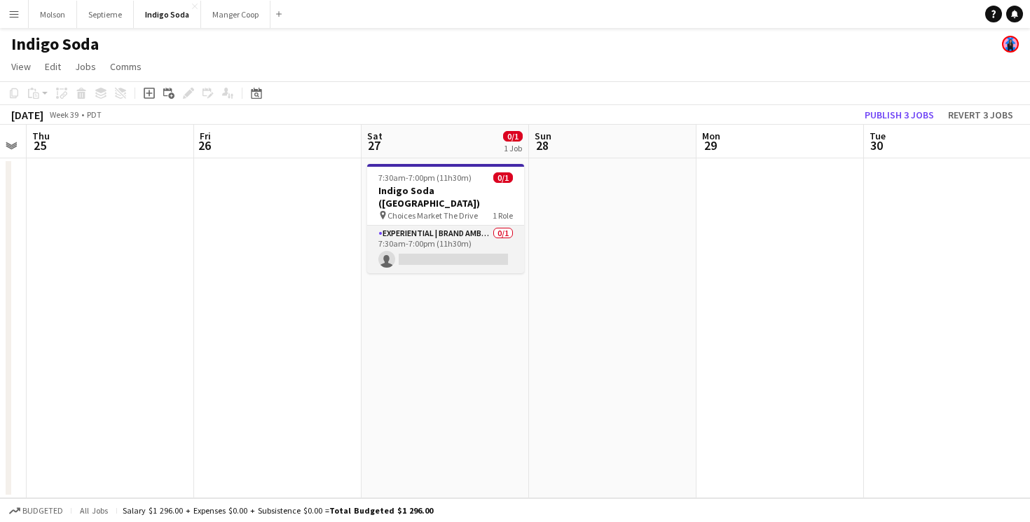
click at [465, 247] on app-card-role "Experiential | Brand Ambassador 0/1 7:30am-7:00pm (11h30m) single-neutral-actio…" at bounding box center [445, 250] width 157 height 48
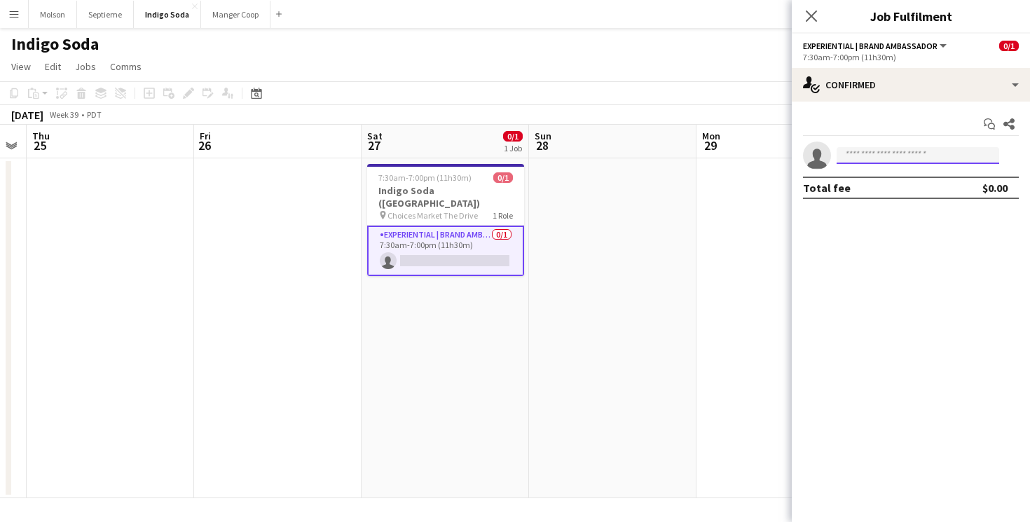
click at [852, 159] on input at bounding box center [918, 155] width 163 height 17
type input "*"
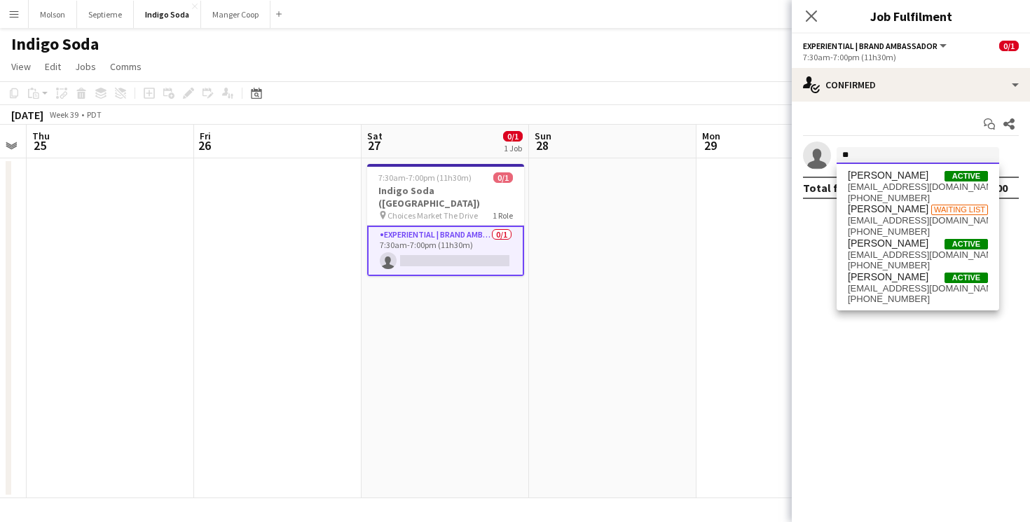
type input "*"
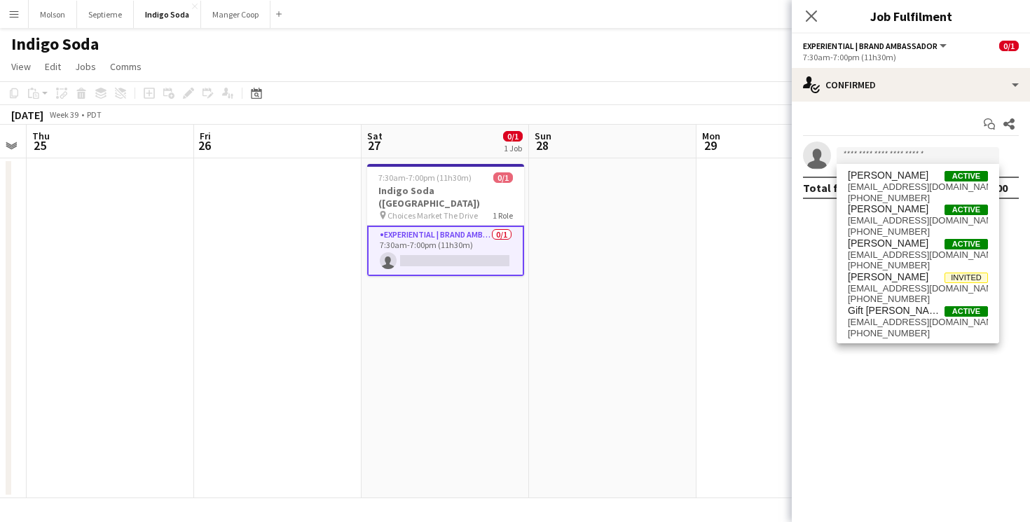
click at [744, 178] on app-date-cell at bounding box center [781, 328] width 168 height 340
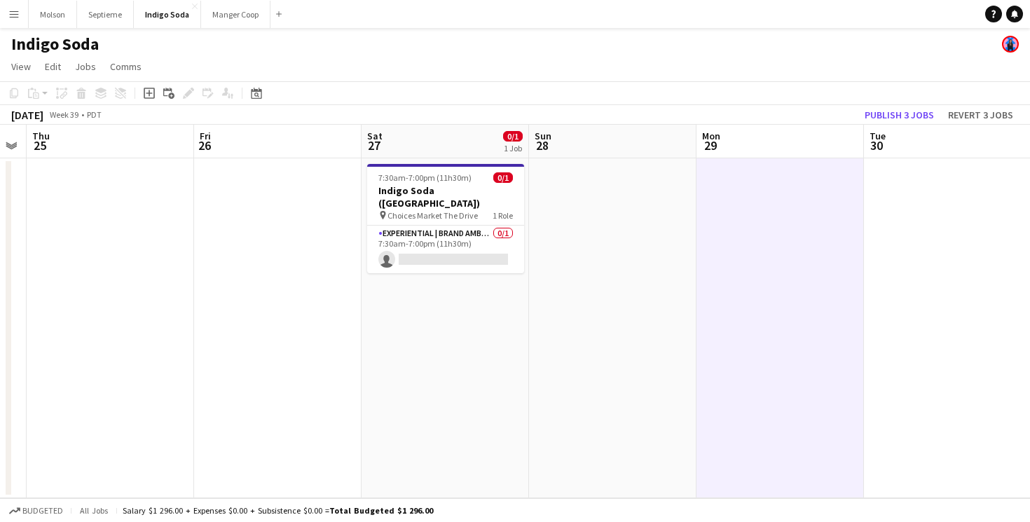
click at [22, 17] on button "Menu" at bounding box center [14, 14] width 28 height 28
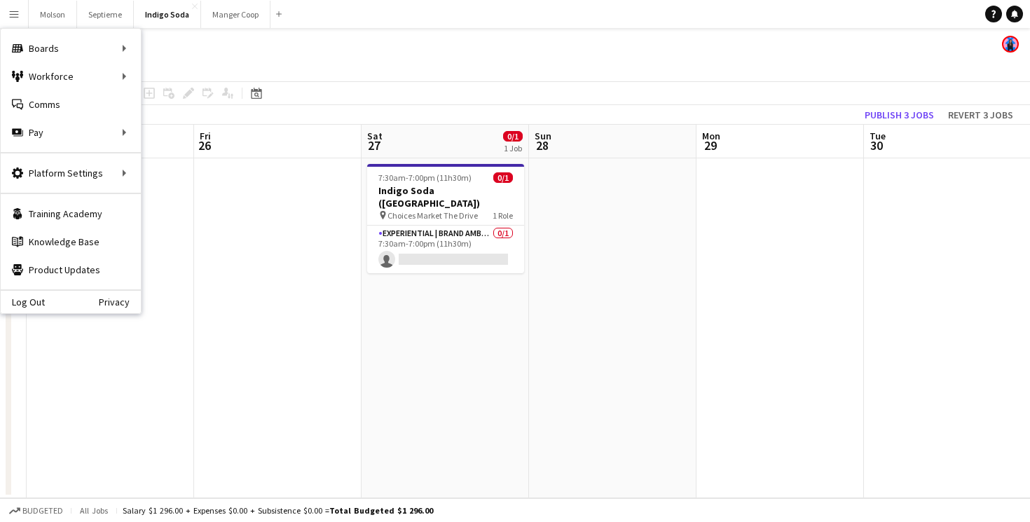
click at [301, 53] on div "Indigo Soda" at bounding box center [515, 41] width 1030 height 27
